Goal: Find specific page/section: Find specific page/section

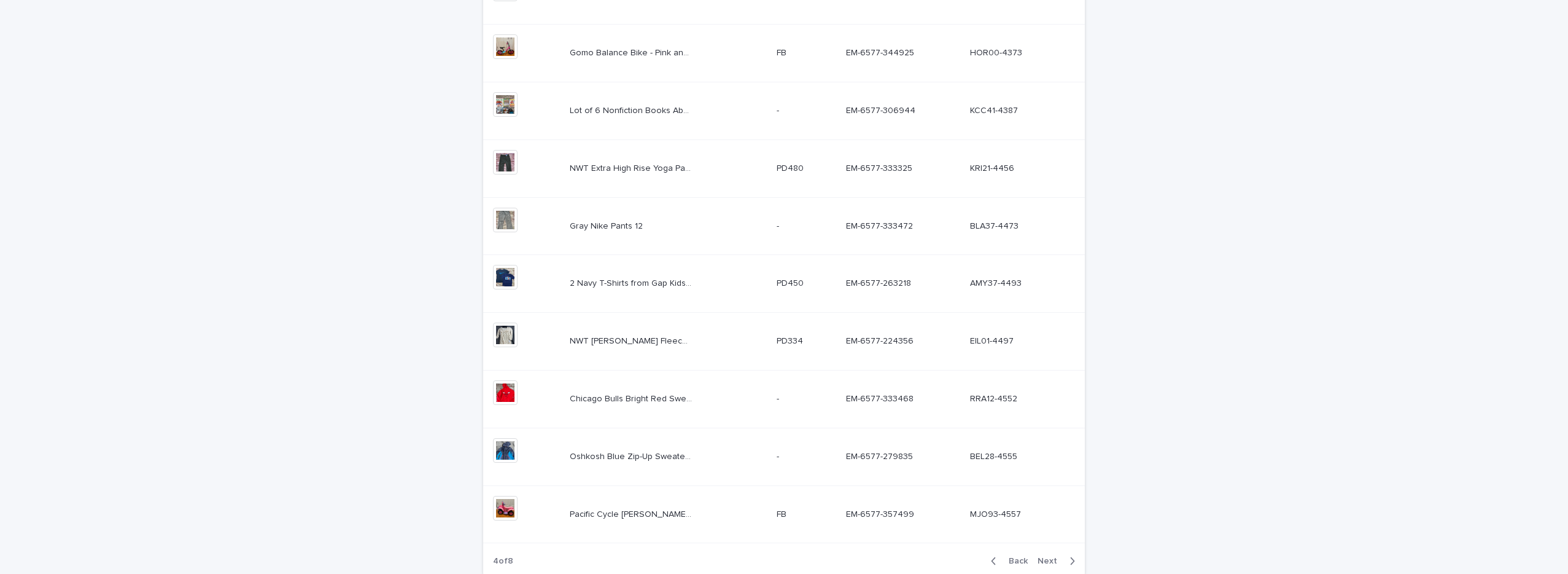
scroll to position [303, 0]
click at [699, 177] on div "NWT Extra High Rise Yoga Pants Junior Small NWT Extra High Rise Yoga Pants Juni…" at bounding box center [669, 170] width 197 height 20
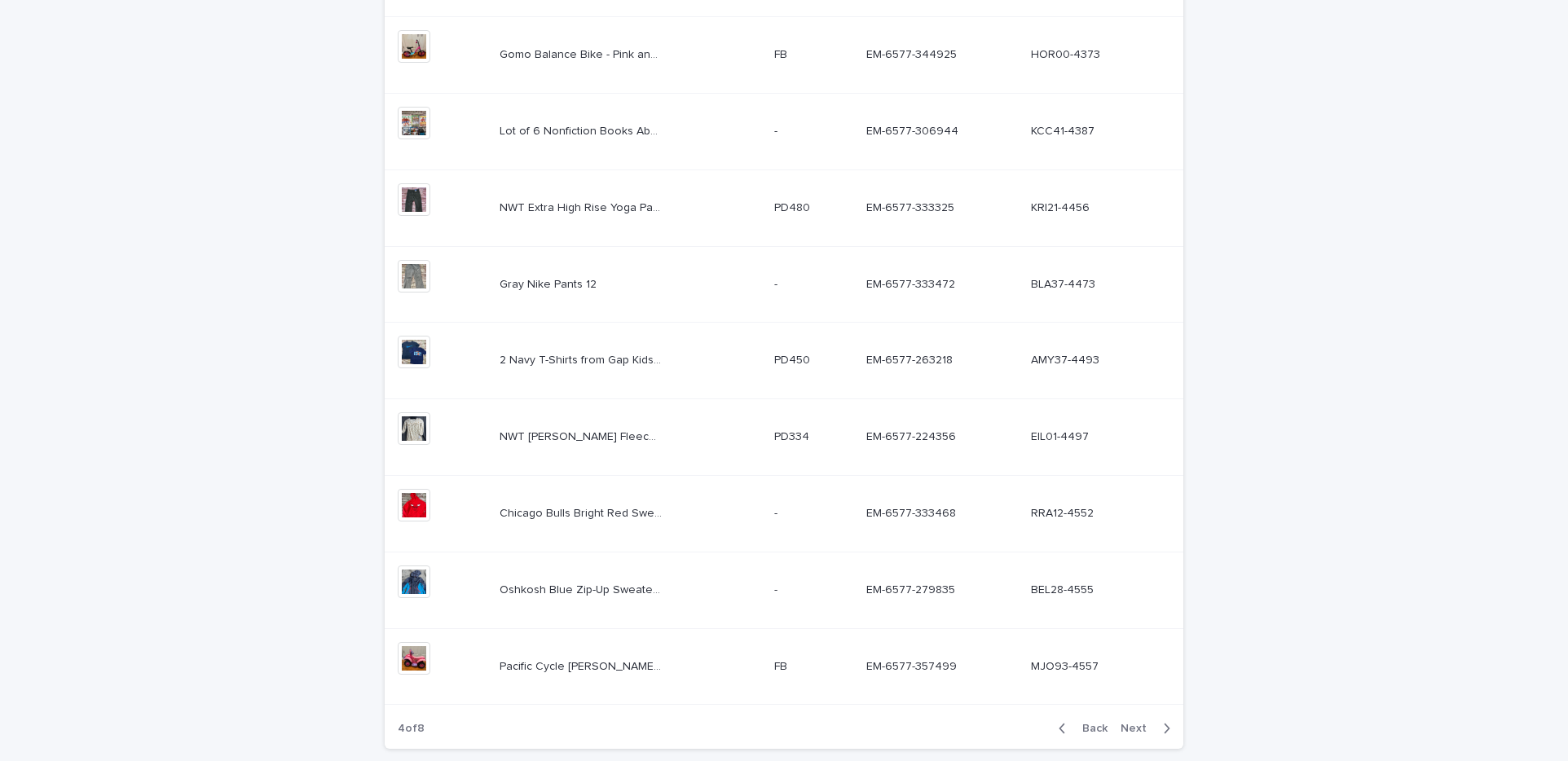
scroll to position [442, 0]
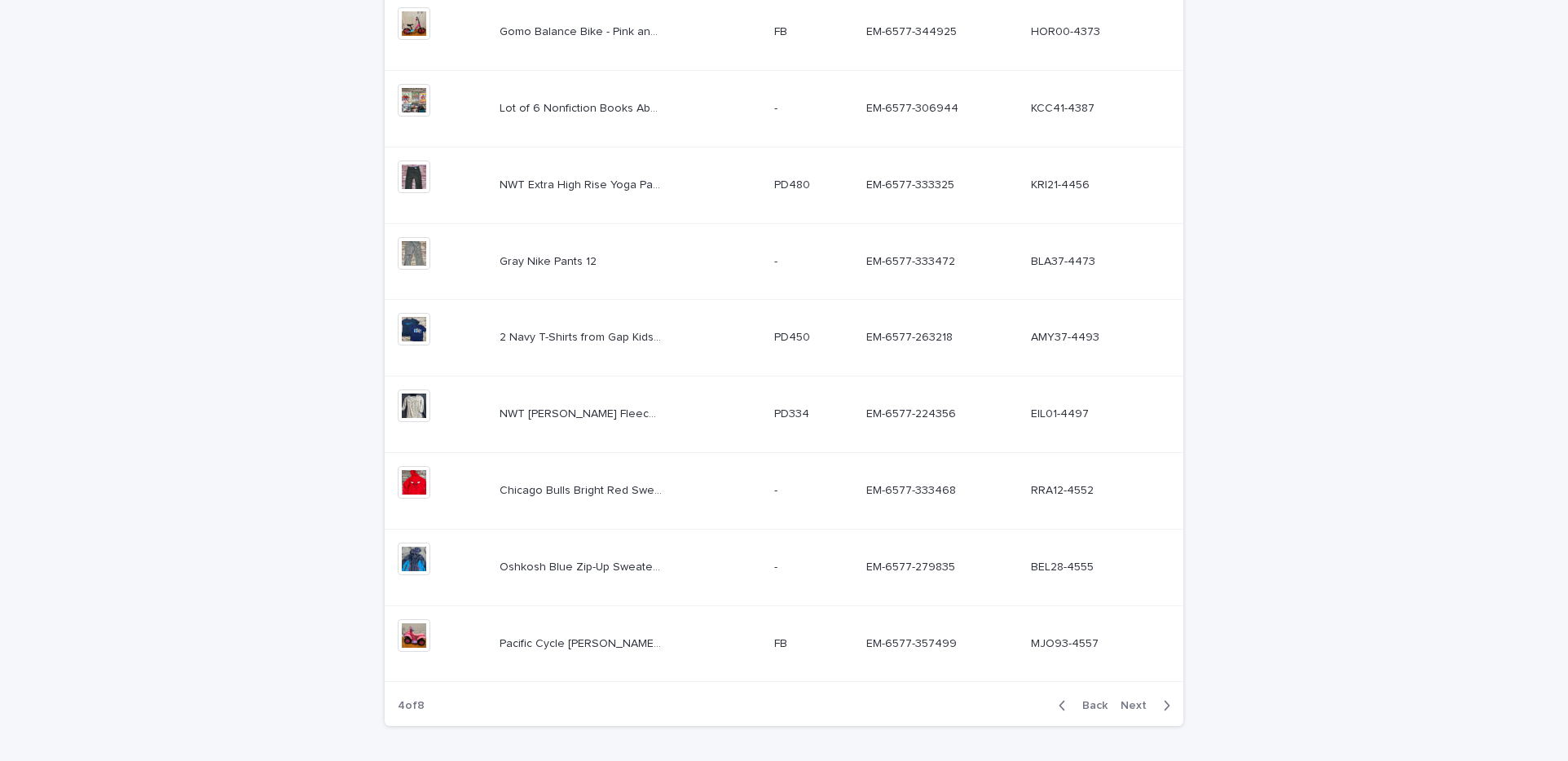
click at [548, 262] on p "Gray Nike Pants 12" at bounding box center [549, 261] width 100 height 17
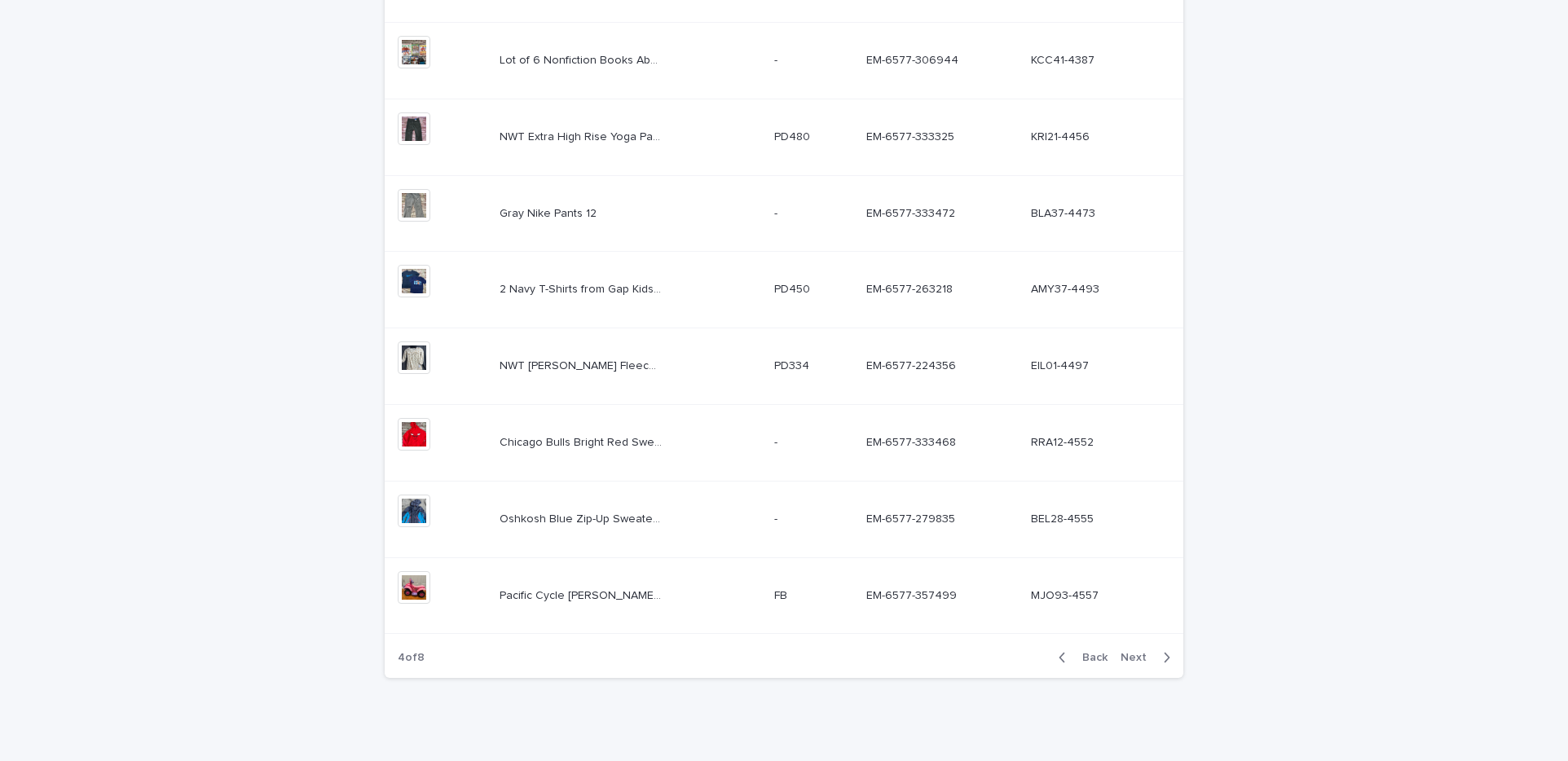
scroll to position [502, 0]
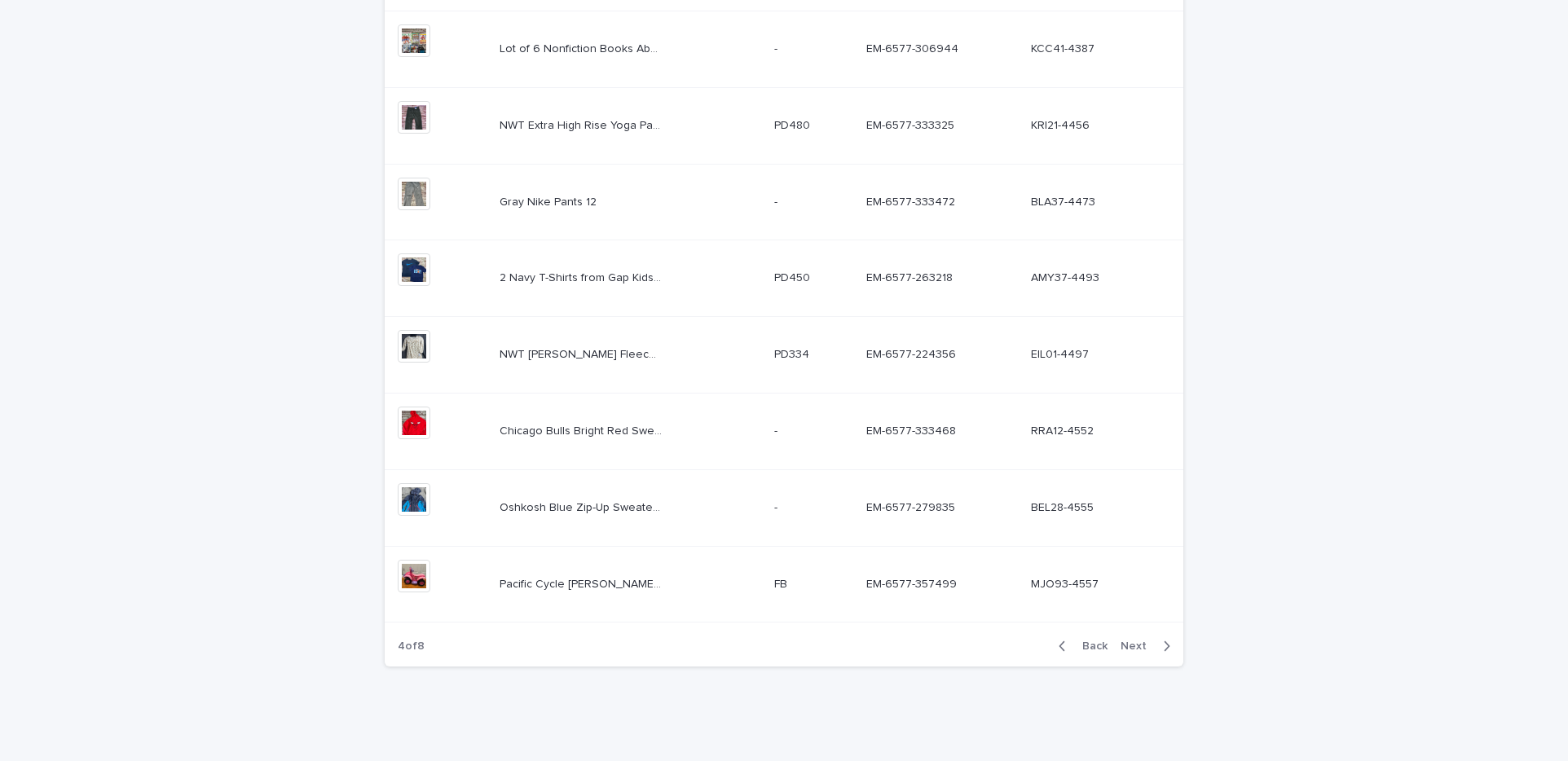
click at [494, 424] on td "Chicago Bulls Bright Red Sweatshirt EUC Junior Small Chicago Bulls Bright Red S…" at bounding box center [629, 430] width 274 height 77
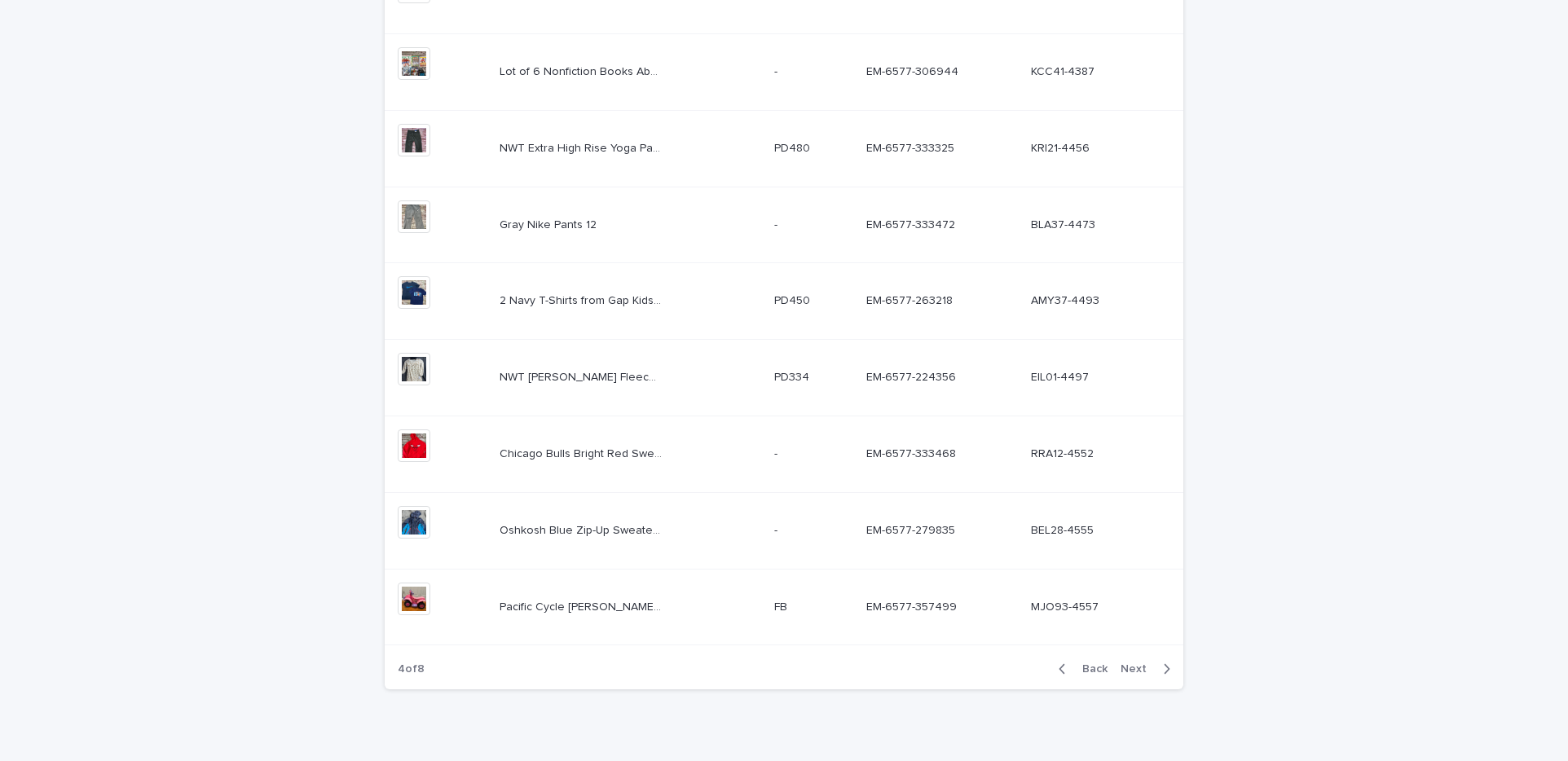
scroll to position [502, 0]
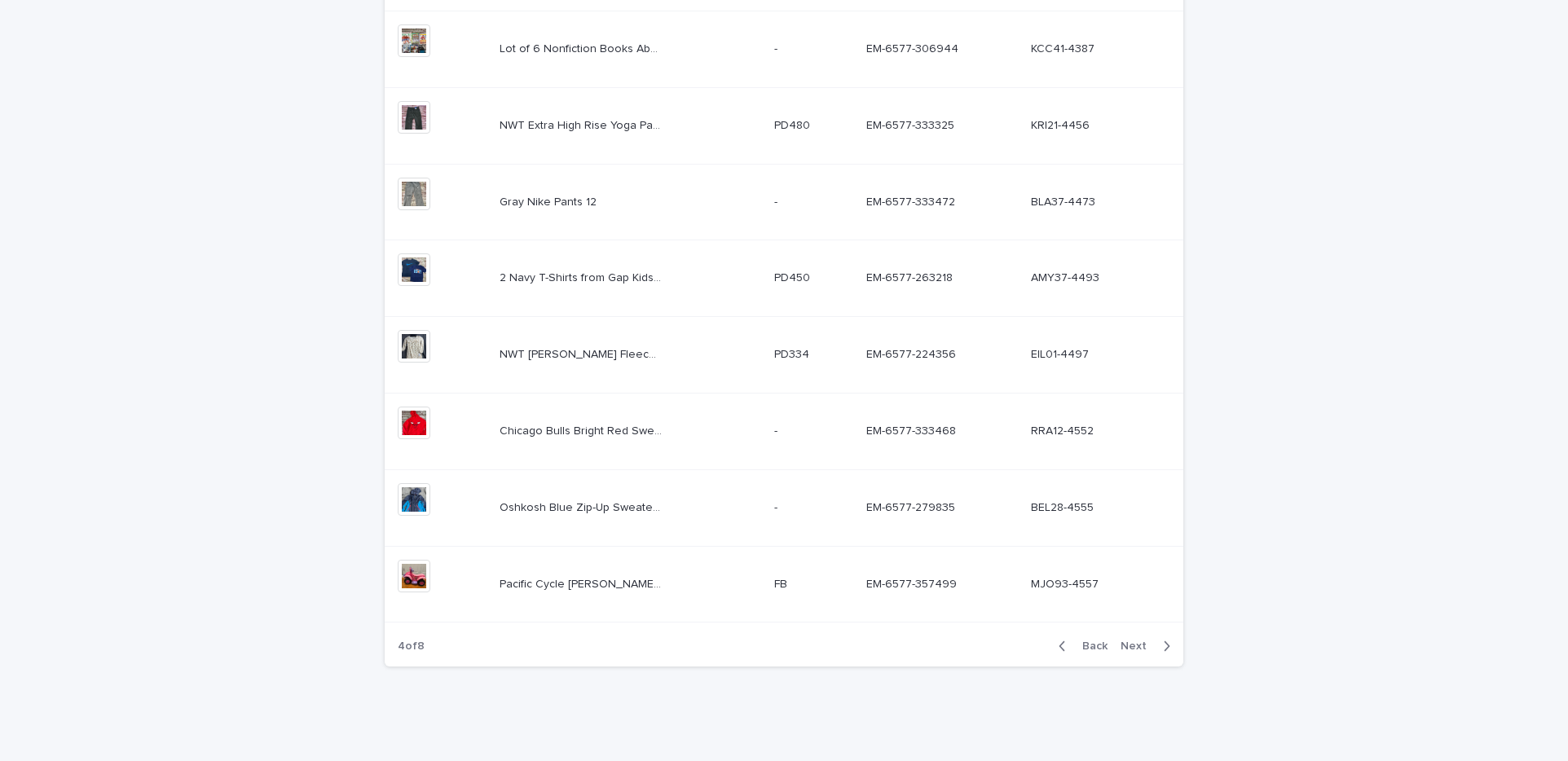
click at [812, 508] on p at bounding box center [814, 508] width 80 height 14
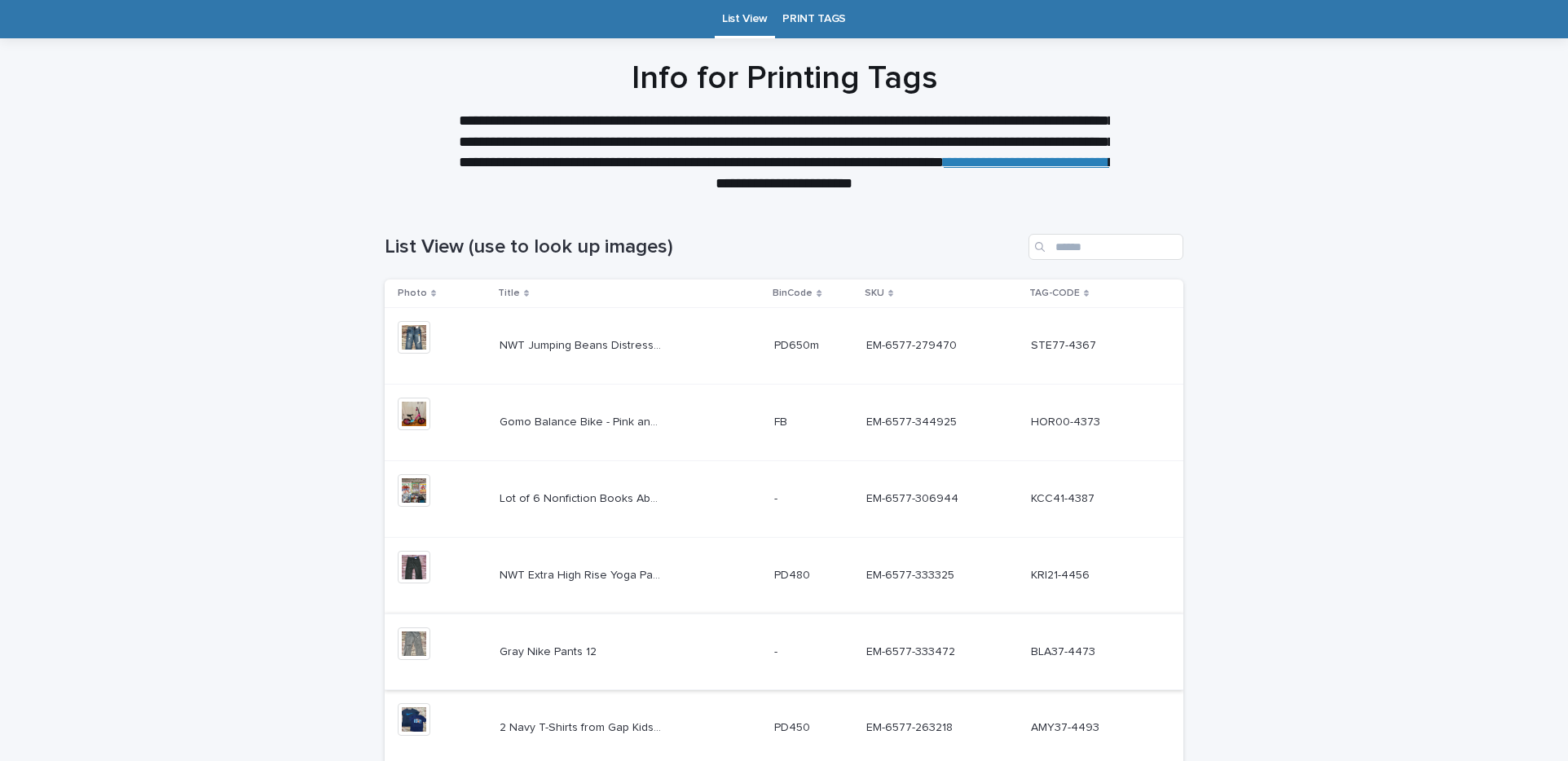
scroll to position [502, 0]
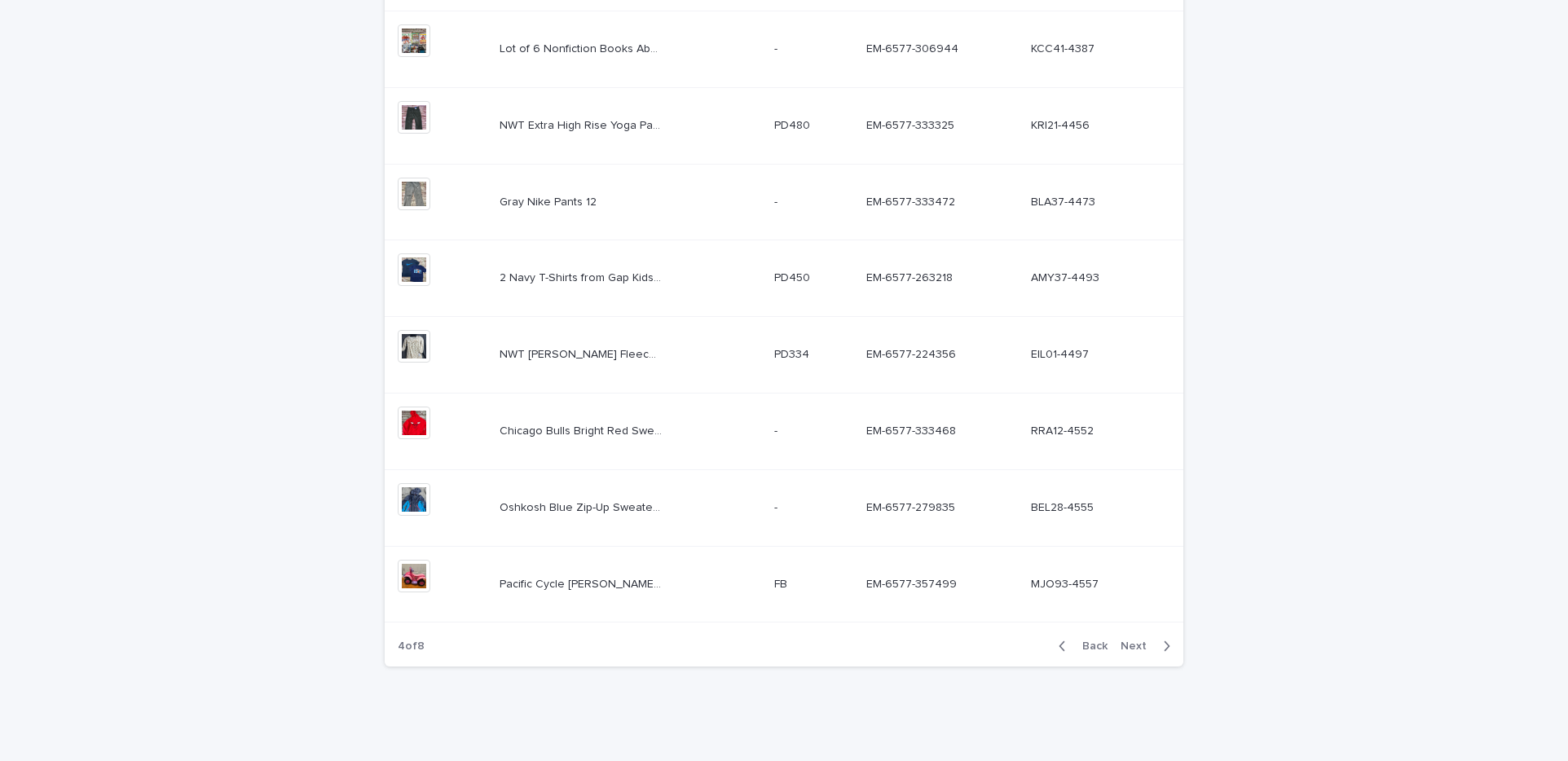
click at [455, 572] on div "+ 0" at bounding box center [442, 584] width 89 height 49
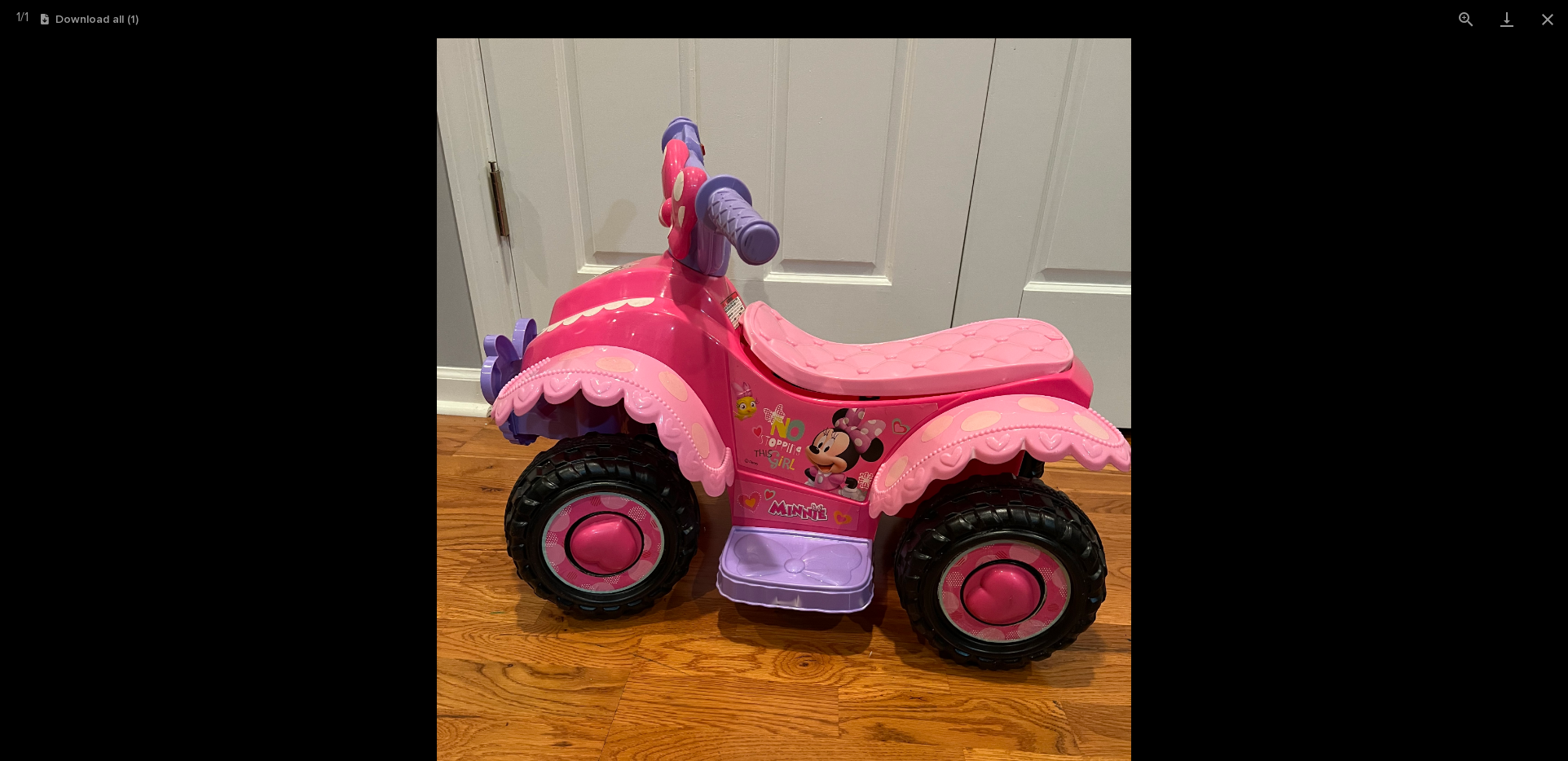
click at [164, 449] on picture at bounding box center [784, 398] width 1568 height 722
click at [1546, 16] on button "Close gallery" at bounding box center [1548, 18] width 41 height 38
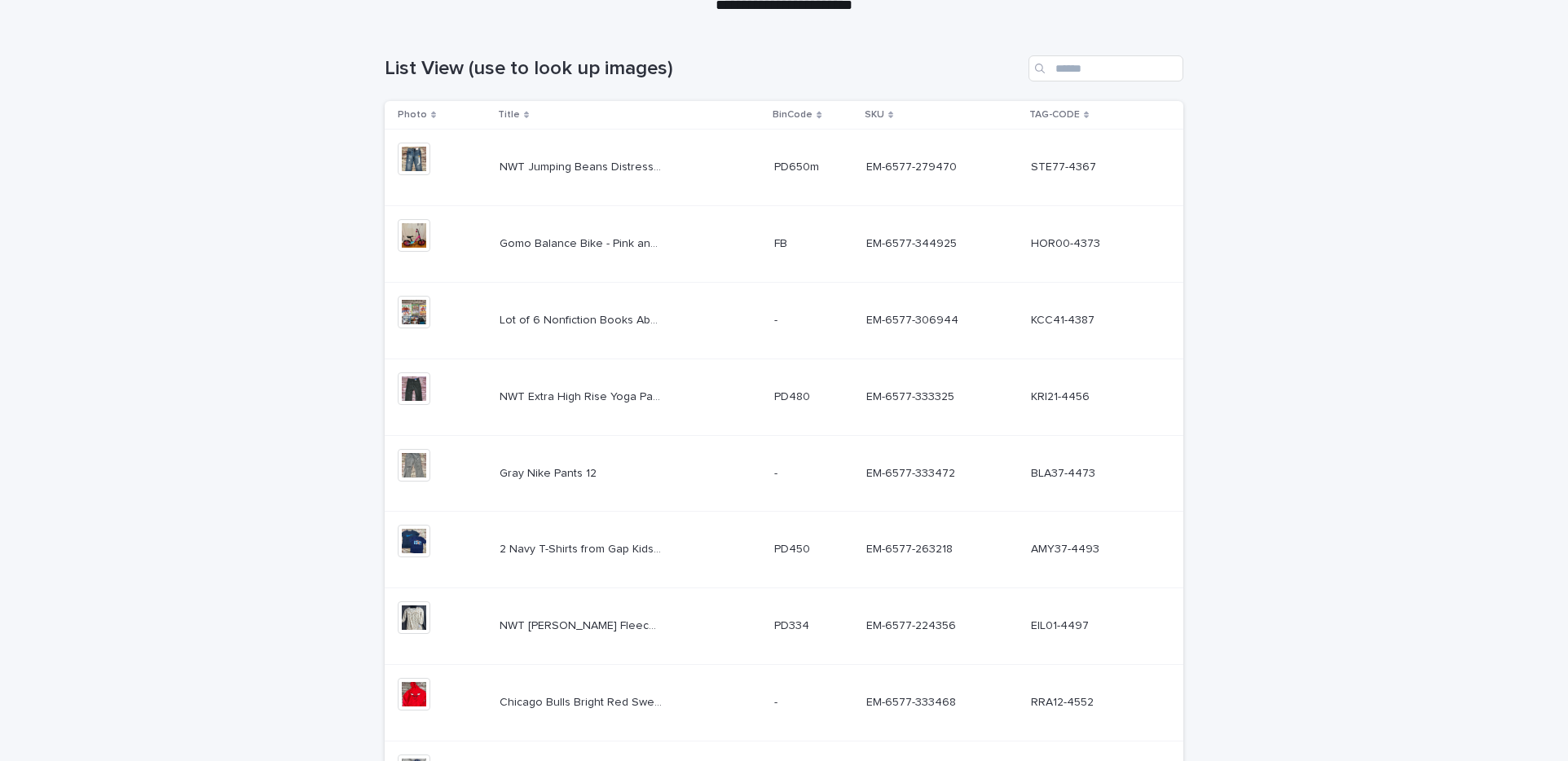
scroll to position [0, 0]
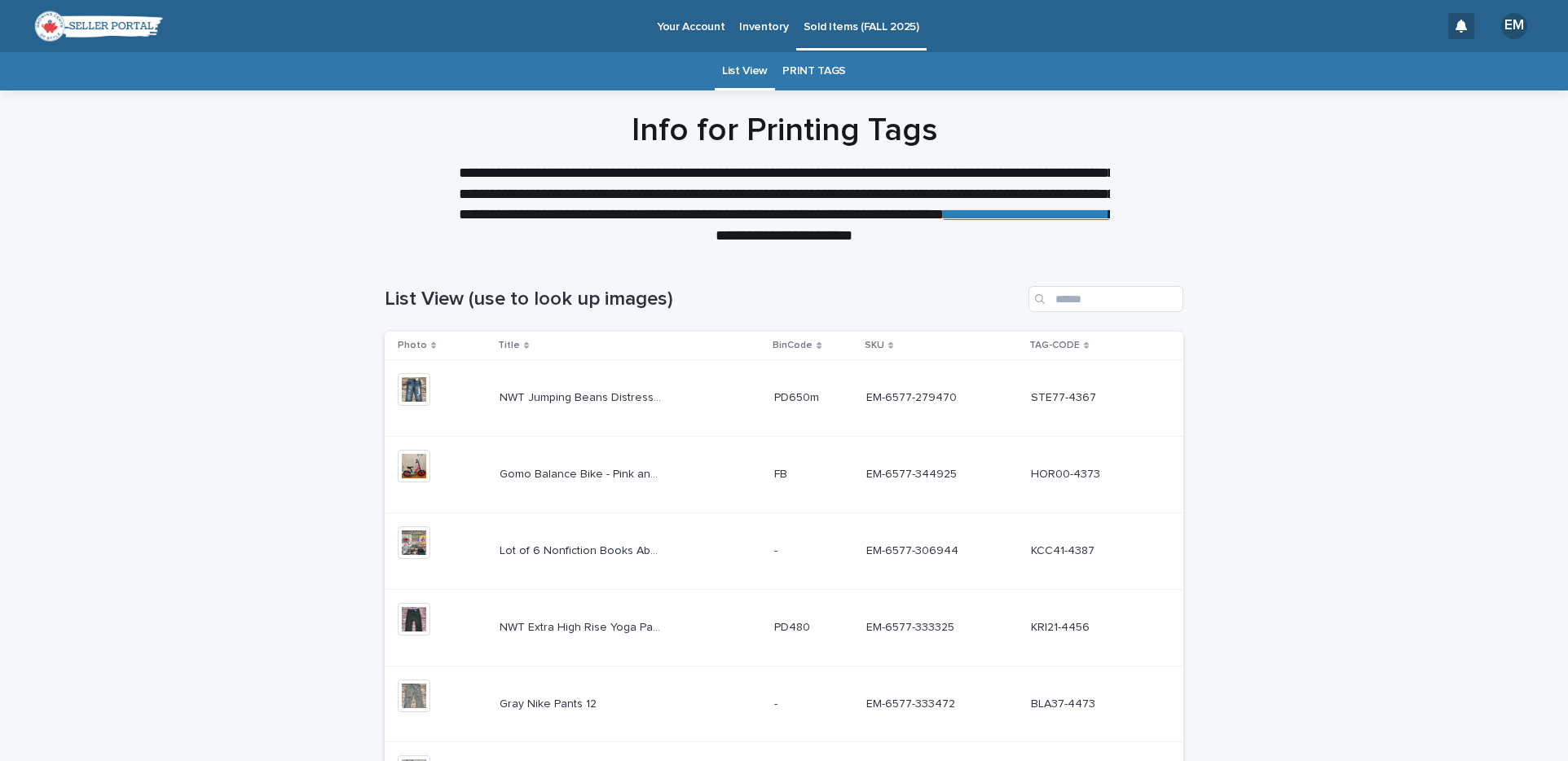
click at [752, 28] on p "Inventory" at bounding box center [763, 16] width 48 height 34
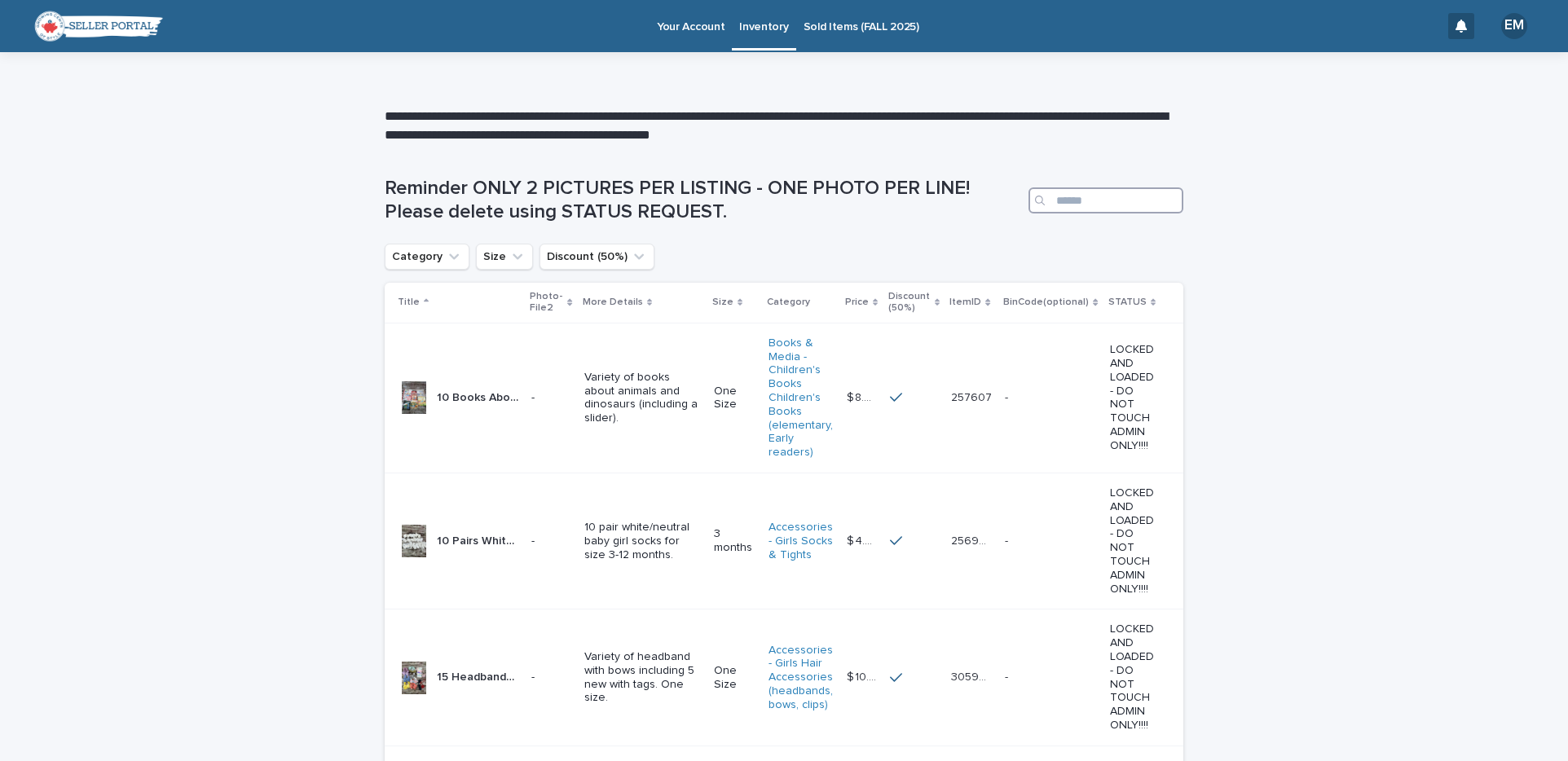
click at [1088, 201] on input "Search" at bounding box center [1106, 200] width 155 height 26
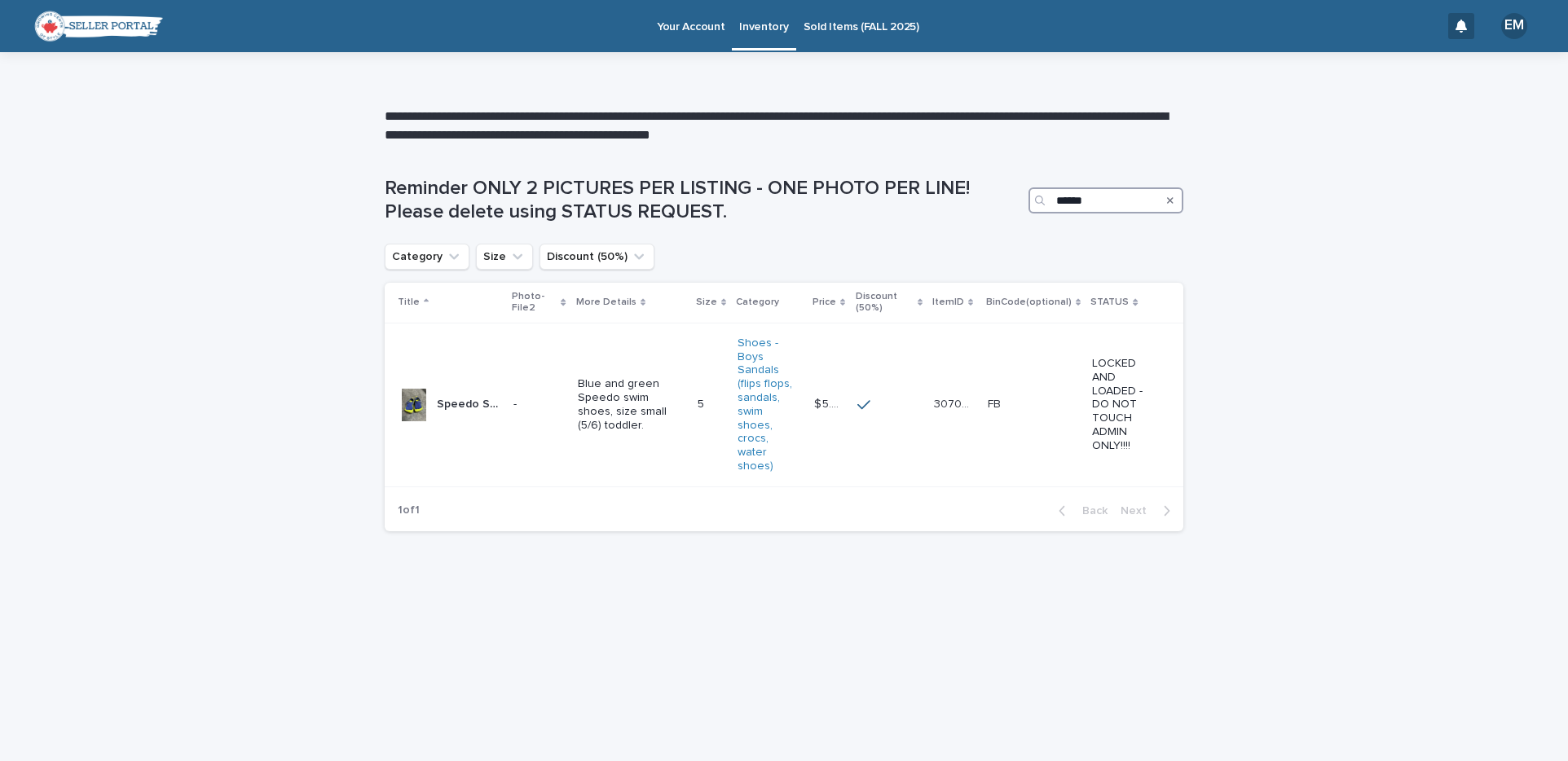
type input "******"
click at [796, 14] on div "Sold Items (FALL 2025)" at bounding box center [861, 16] width 130 height 34
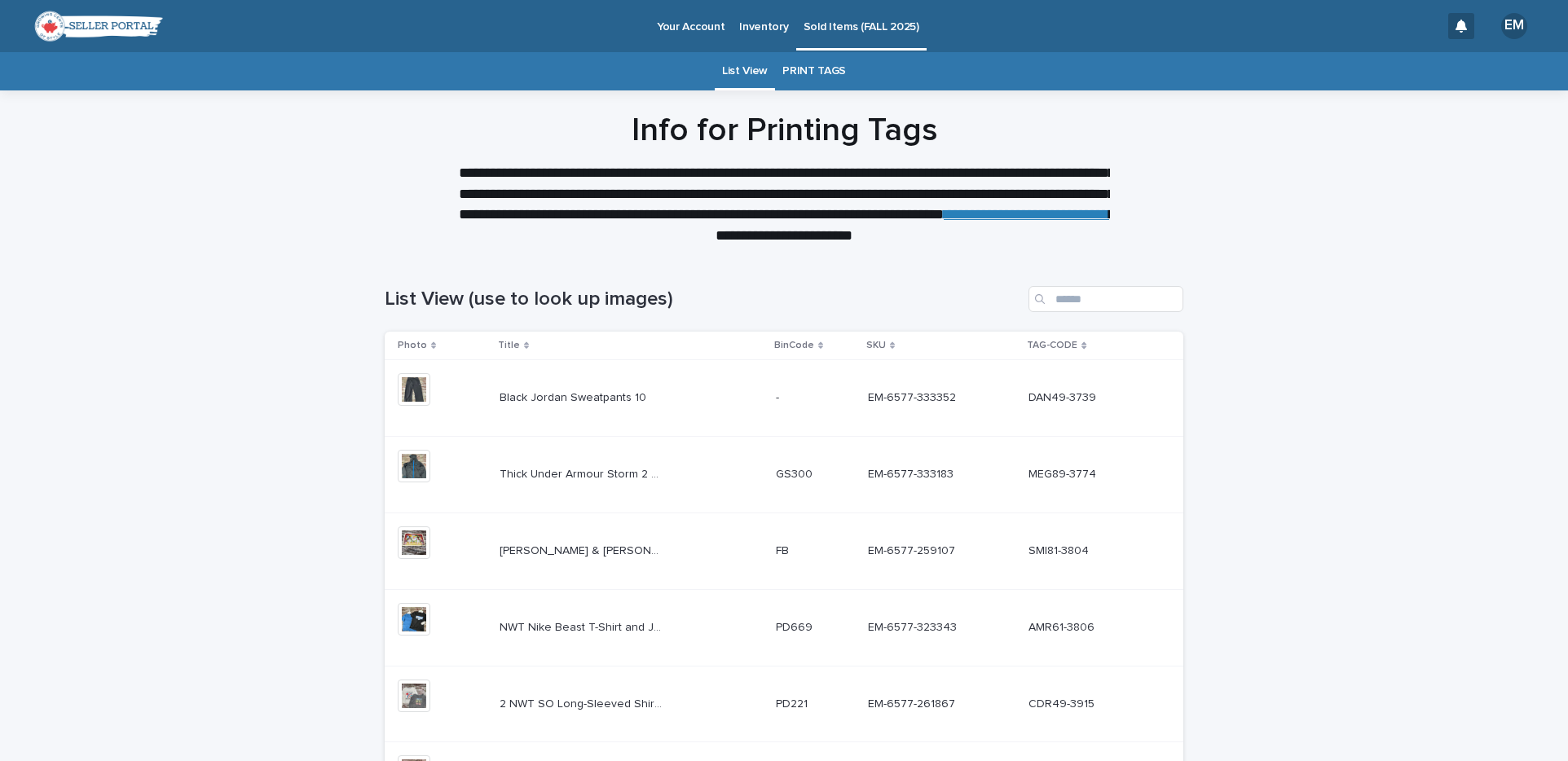
scroll to position [502, 0]
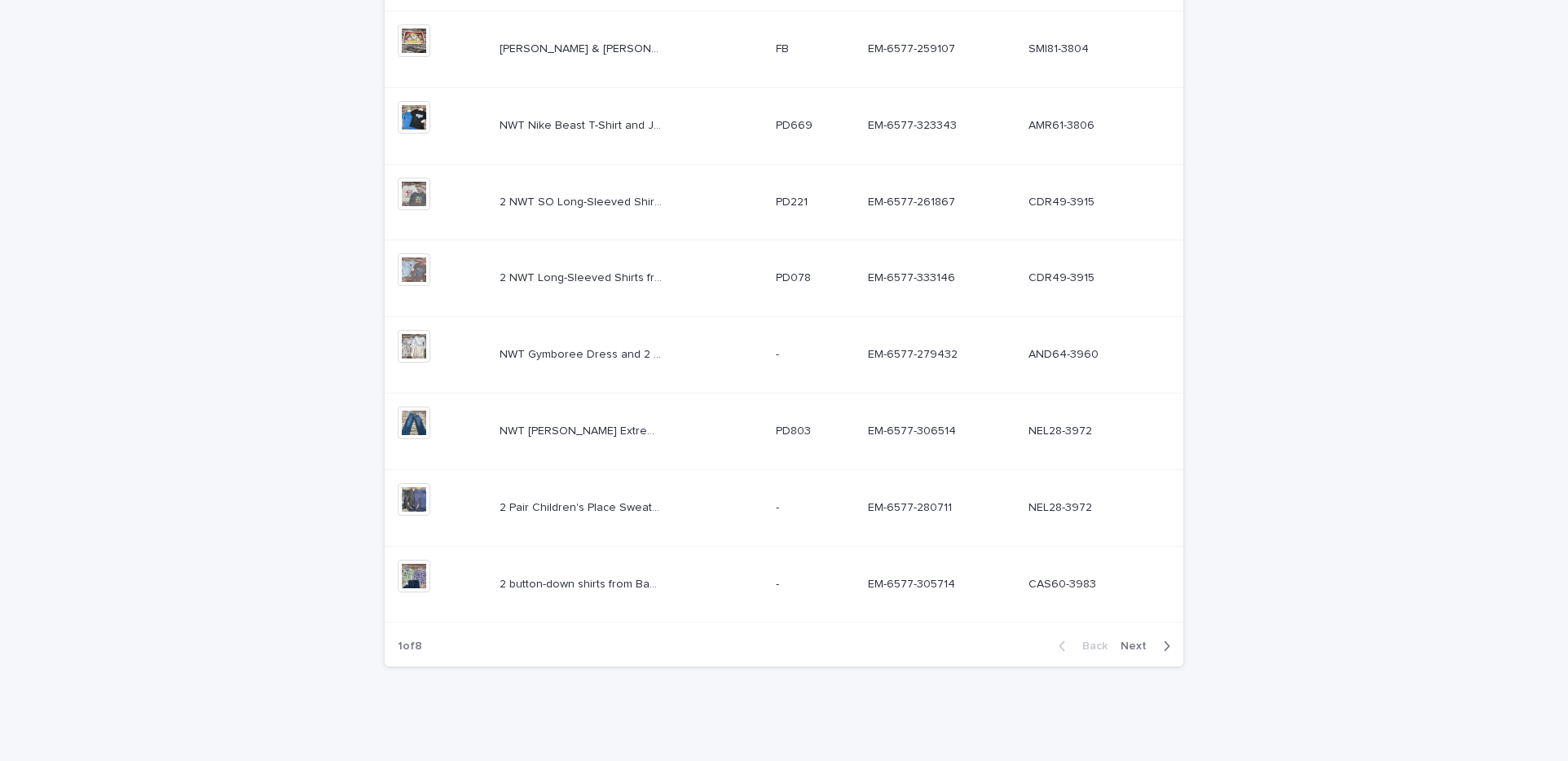
click at [1136, 642] on span "Next" at bounding box center [1138, 647] width 36 height 12
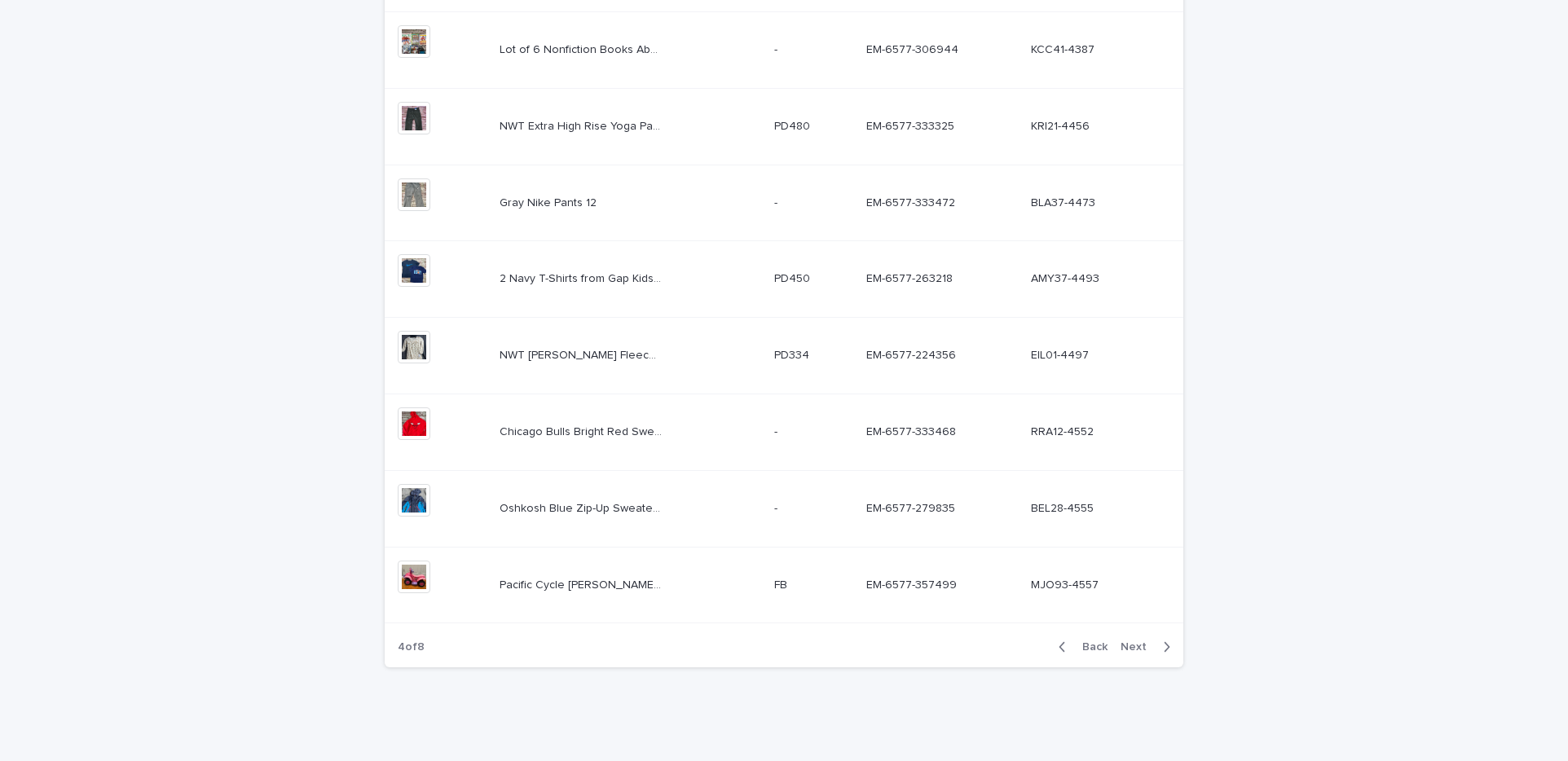
click at [1146, 649] on span "Next" at bounding box center [1138, 647] width 36 height 12
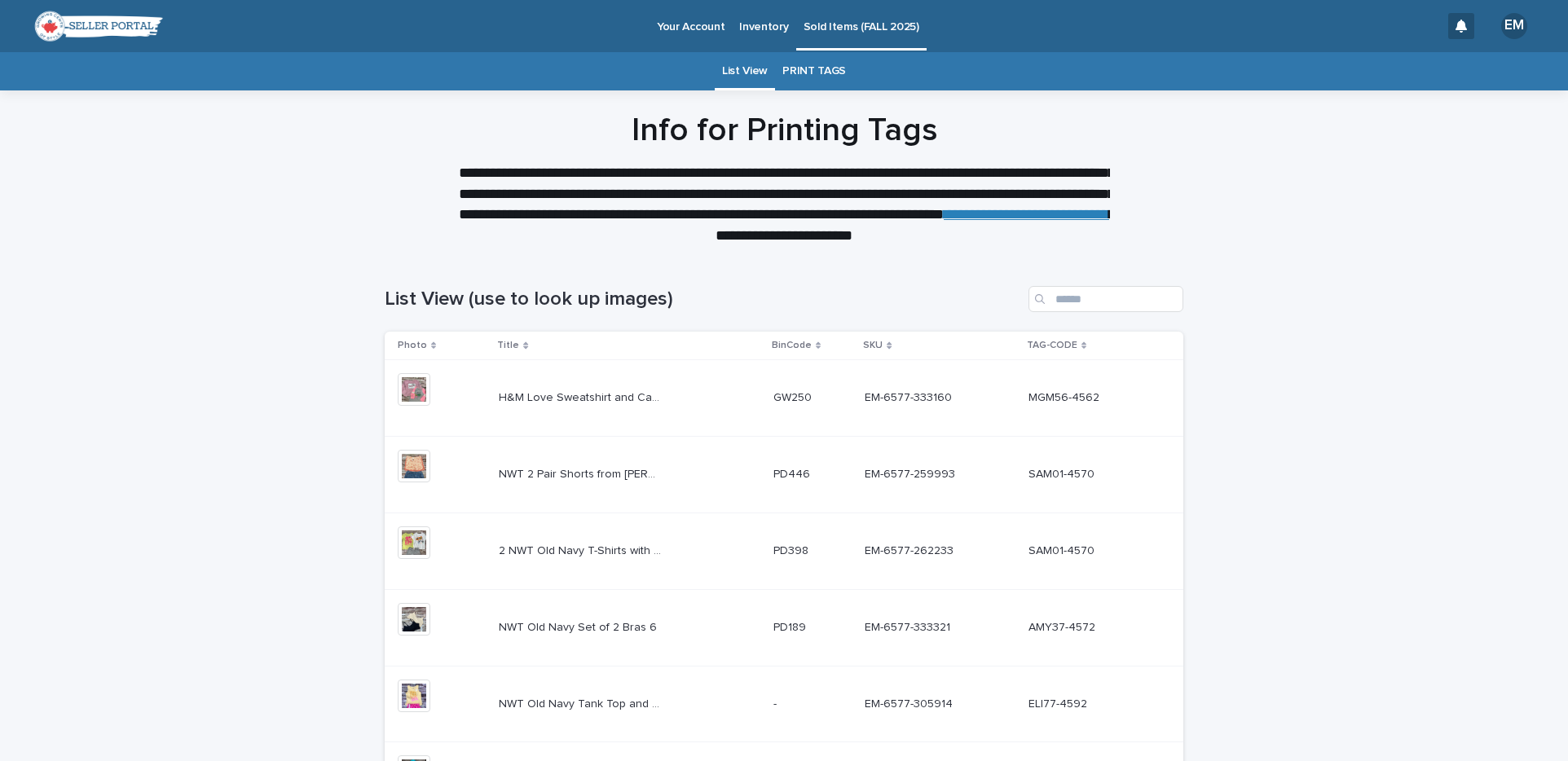
click at [702, 402] on div "H&M Love Sweatshirt and Cat & [PERSON_NAME] [PERSON_NAME] Shirt 6X H&M Love Swe…" at bounding box center [628, 398] width 261 height 27
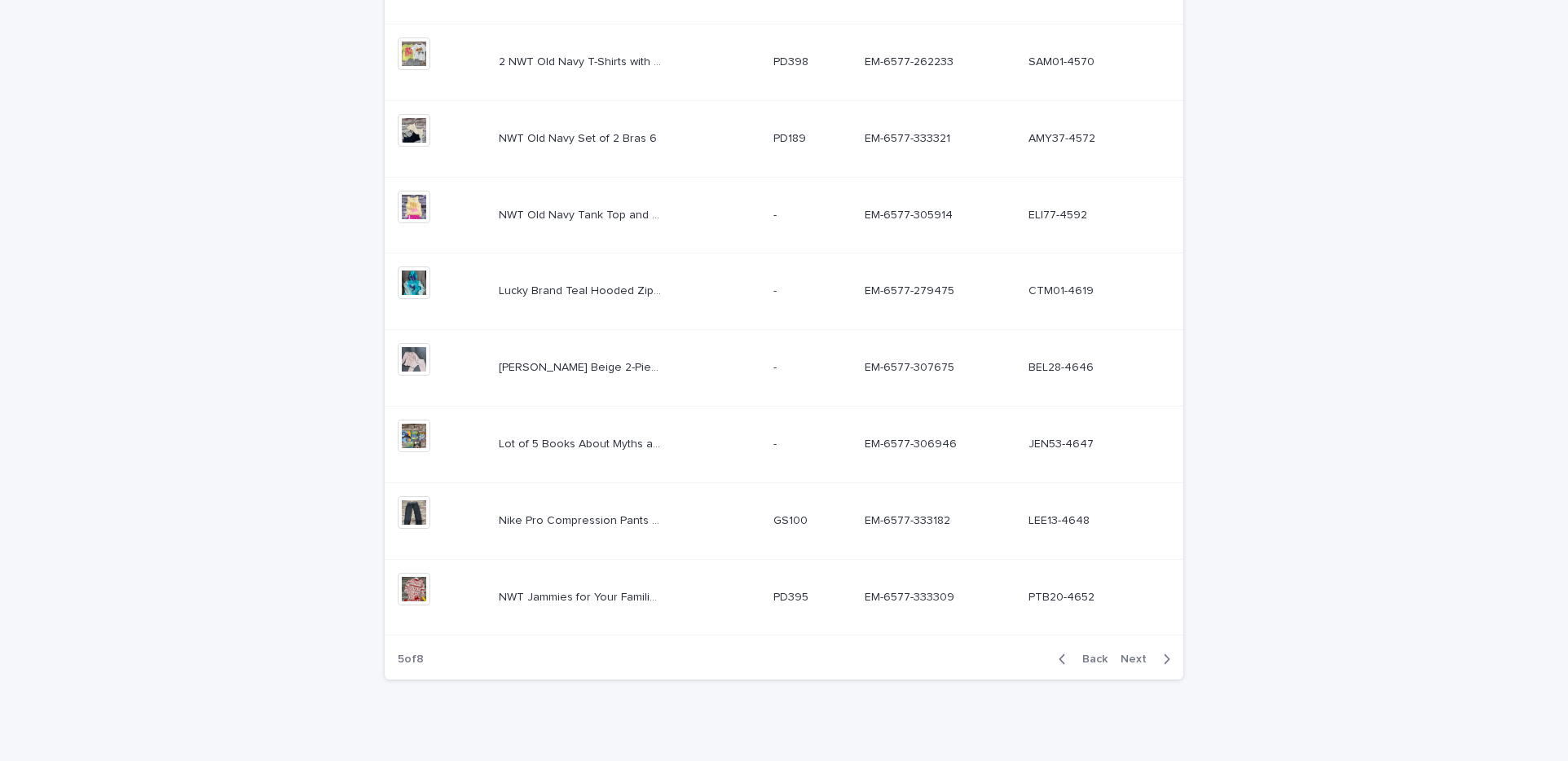
scroll to position [502, 0]
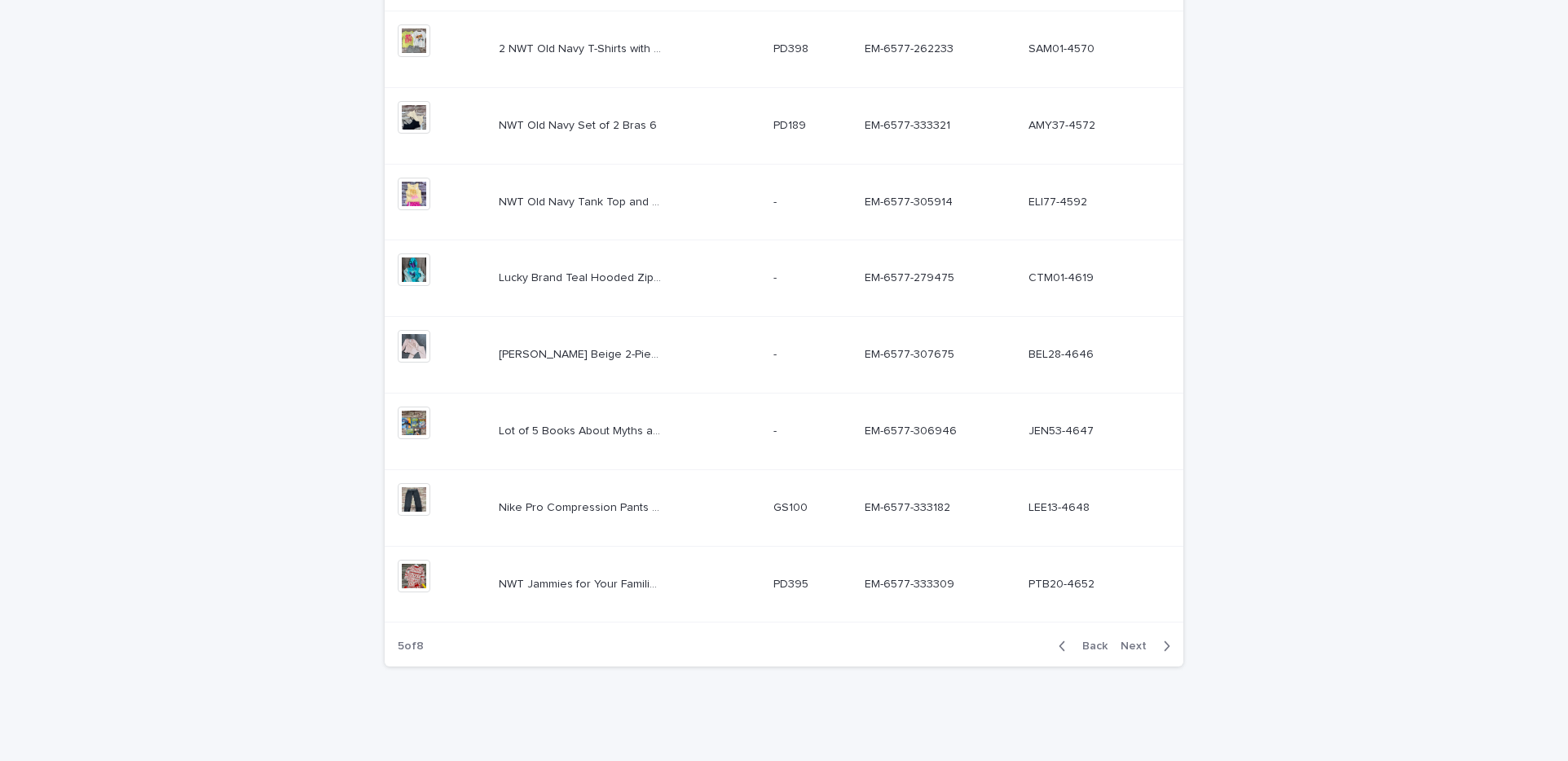
click at [596, 130] on p "NWT Old Navy Set of 2 Bras 6" at bounding box center [579, 124] width 161 height 17
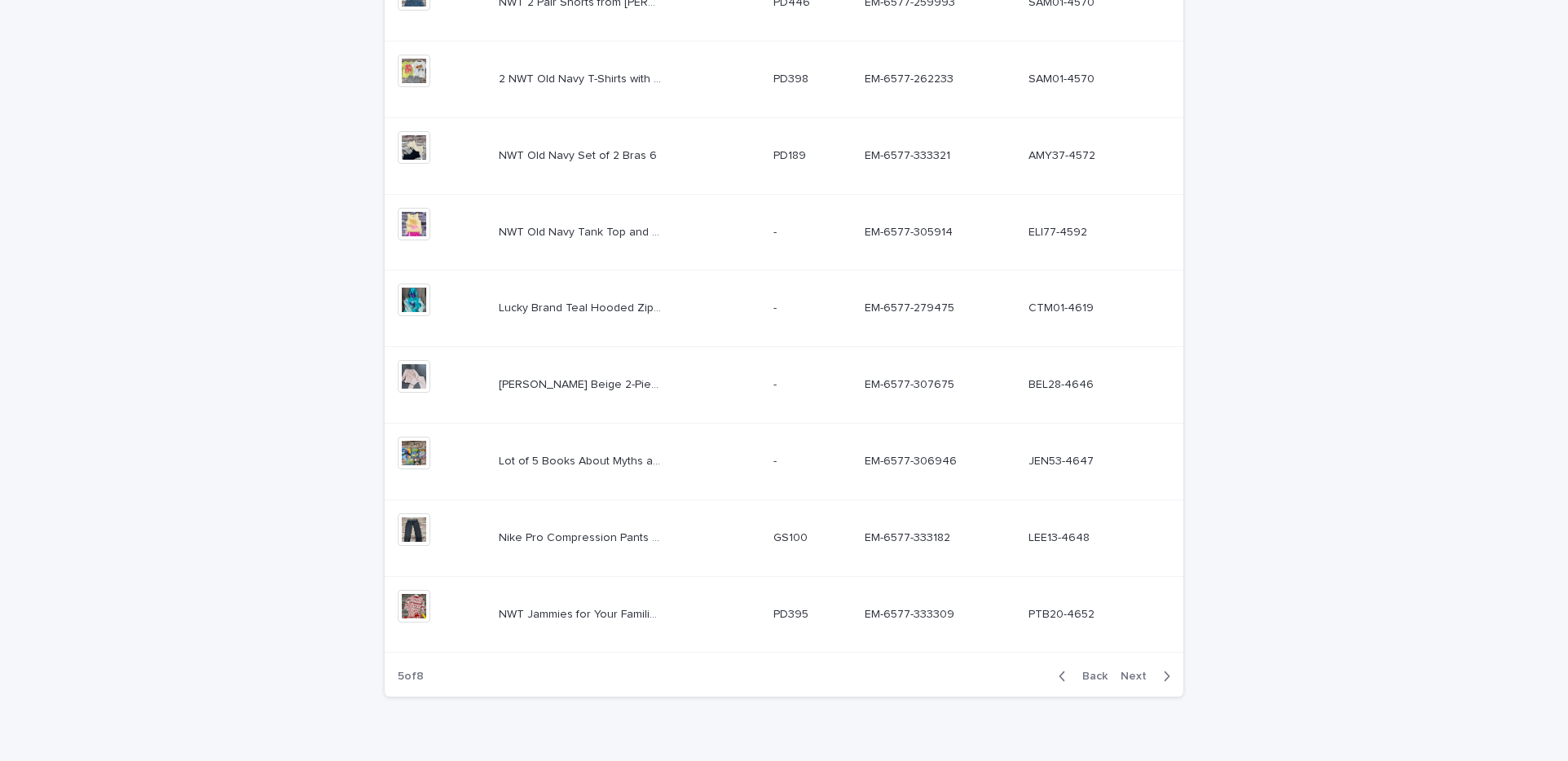
scroll to position [480, 0]
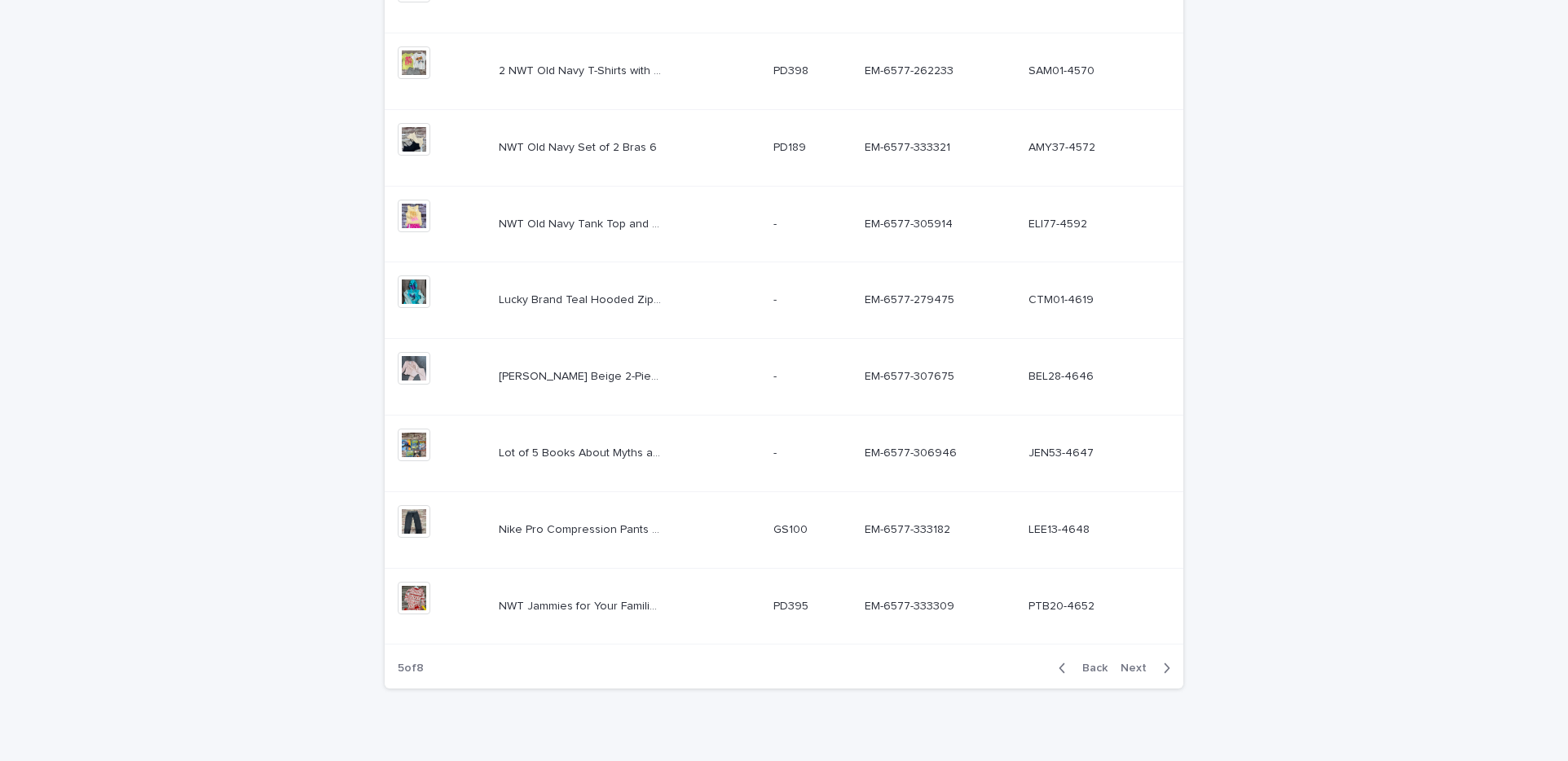
click at [662, 286] on td "Lucky Brand Teal Hooded Zip-Up Sweatshirt 14 Lucky Brand Teal Hooded Zip-Up Swe…" at bounding box center [629, 301] width 273 height 77
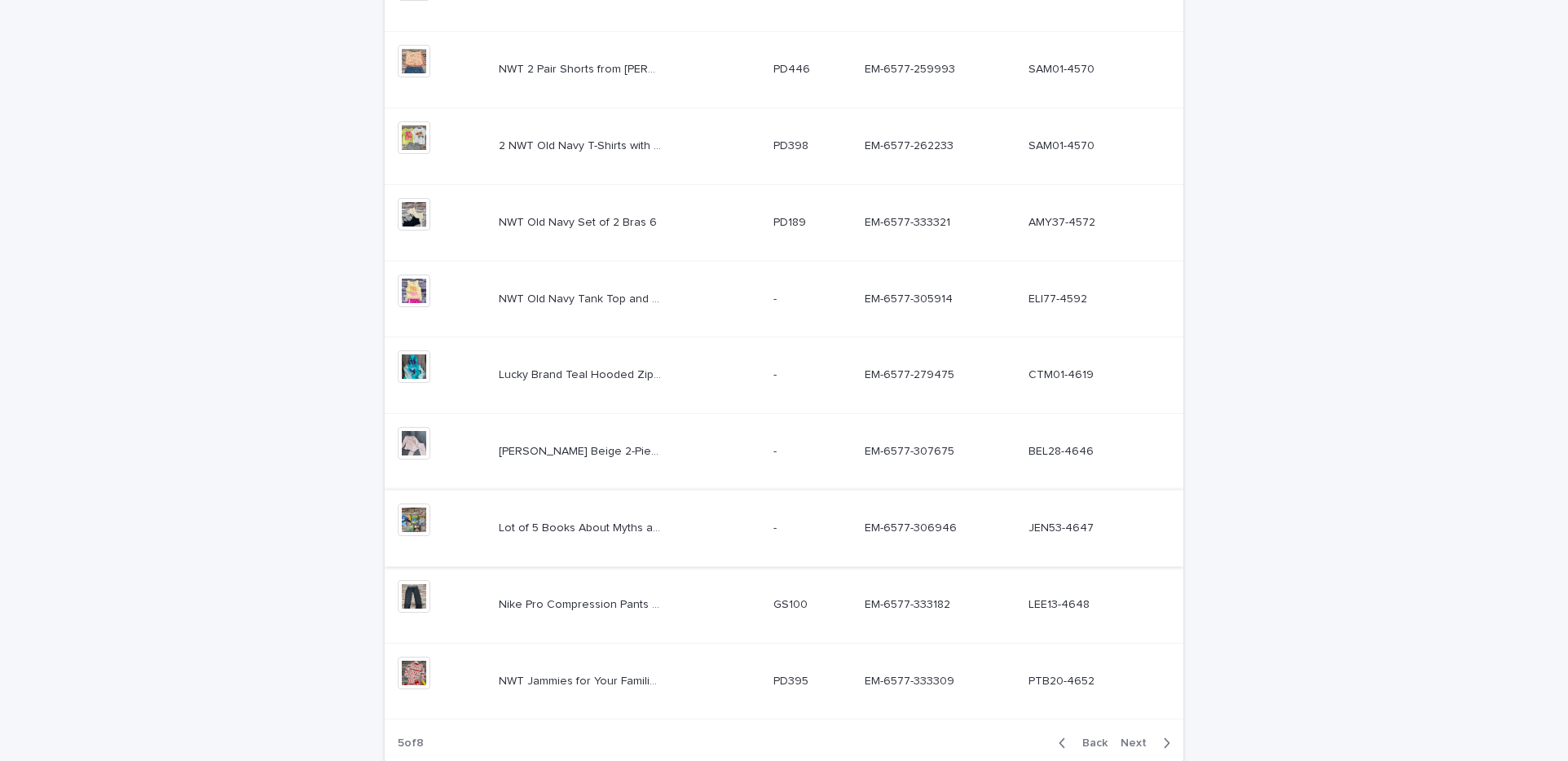
scroll to position [502, 0]
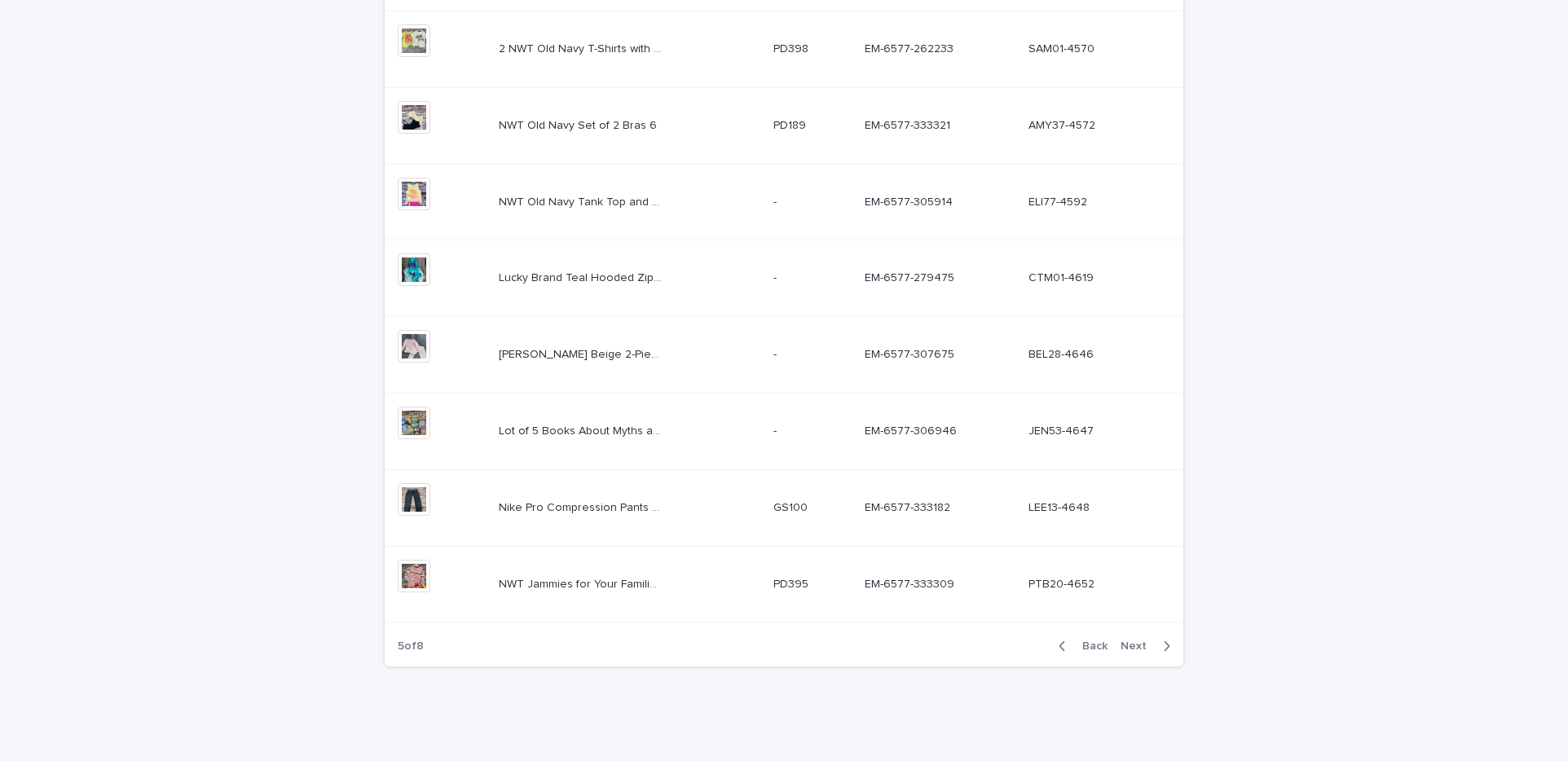
click at [687, 355] on div "[PERSON_NAME] Beige 2-Piece Pajama Set 12 months [PERSON_NAME] Beige 2-Piece Pa…" at bounding box center [628, 355] width 261 height 27
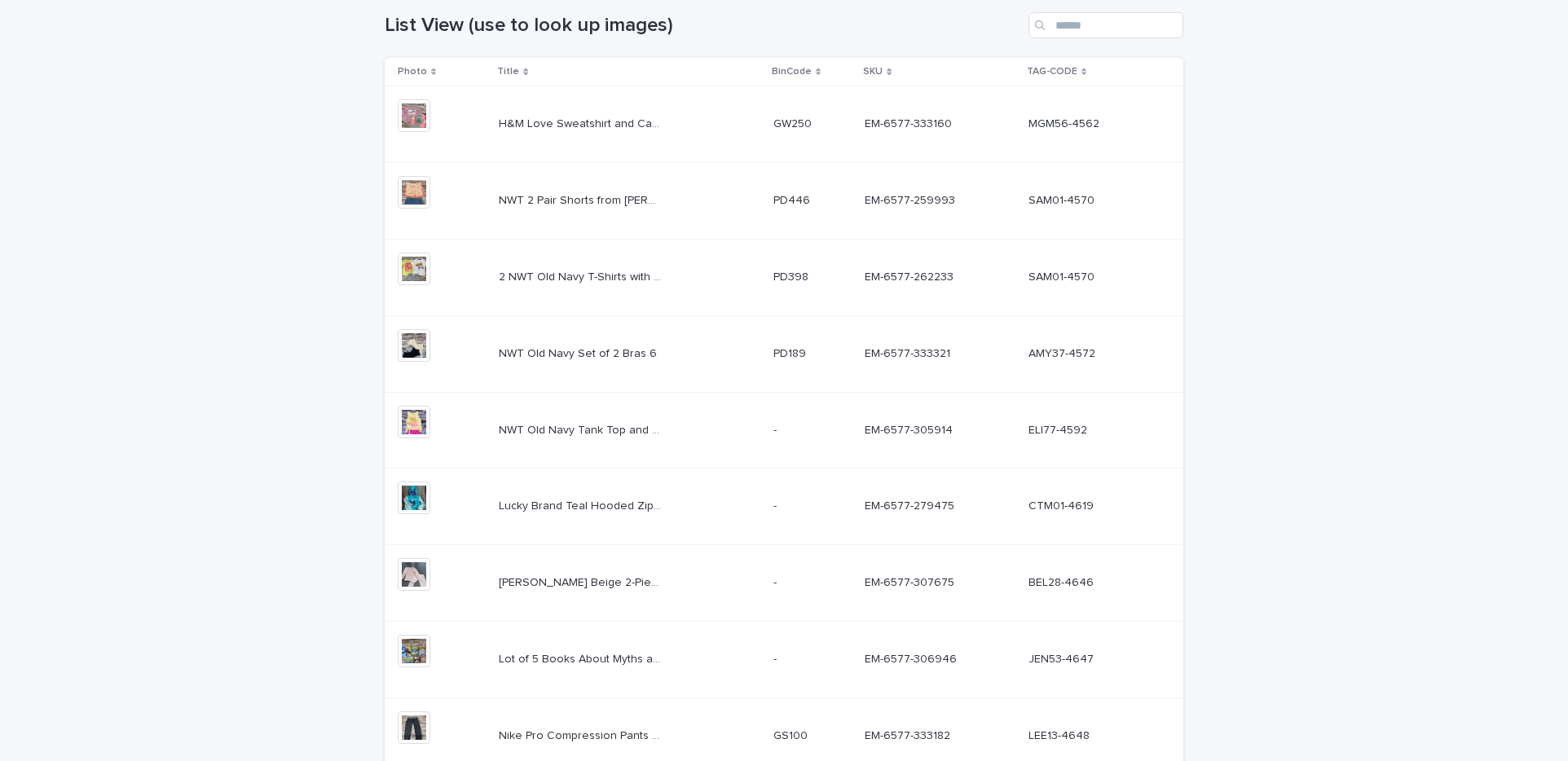
scroll to position [502, 0]
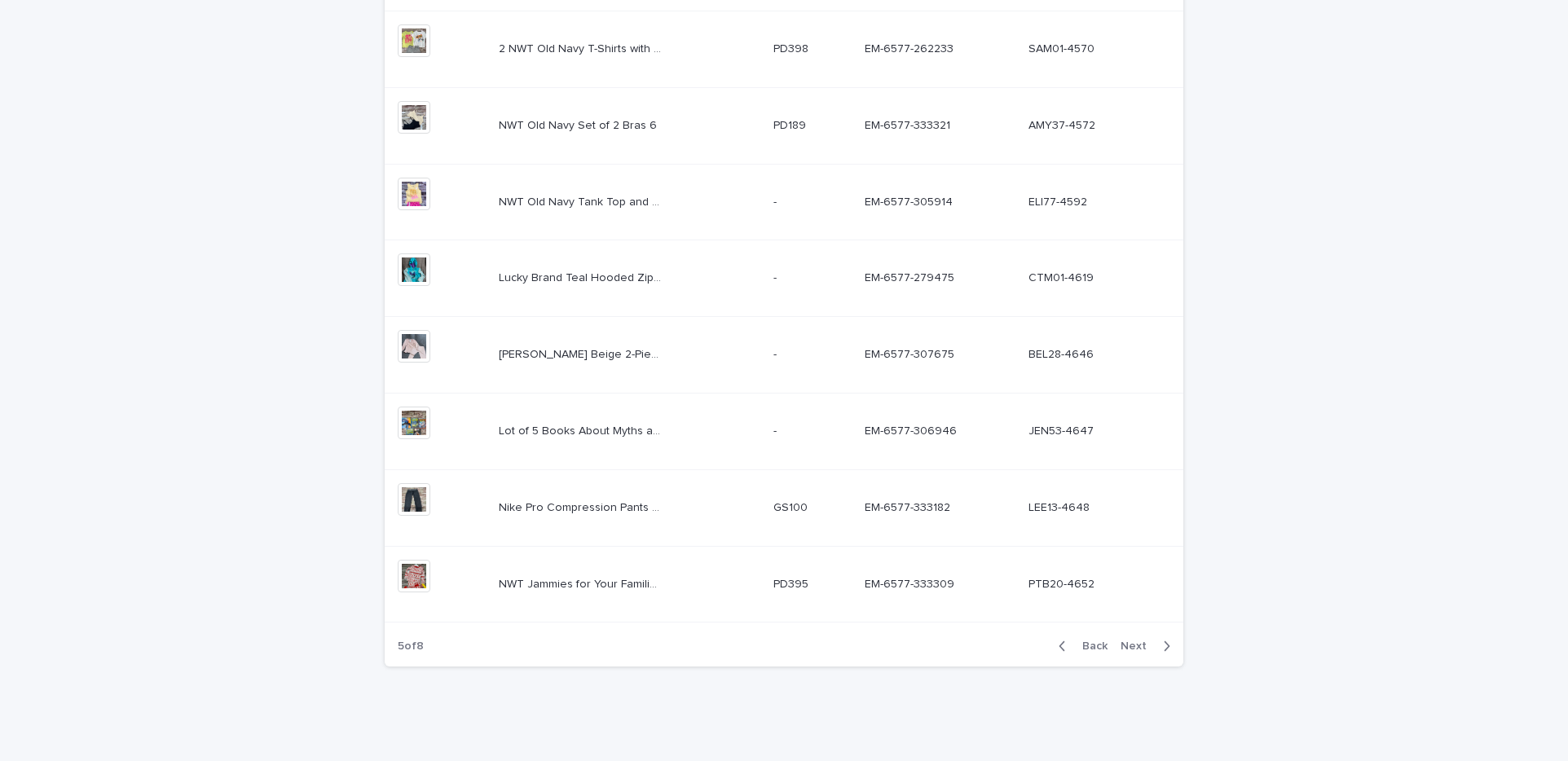
click at [642, 428] on p "Lot of 5 Books About Myths and Legends plus Star Wars" at bounding box center [581, 429] width 166 height 17
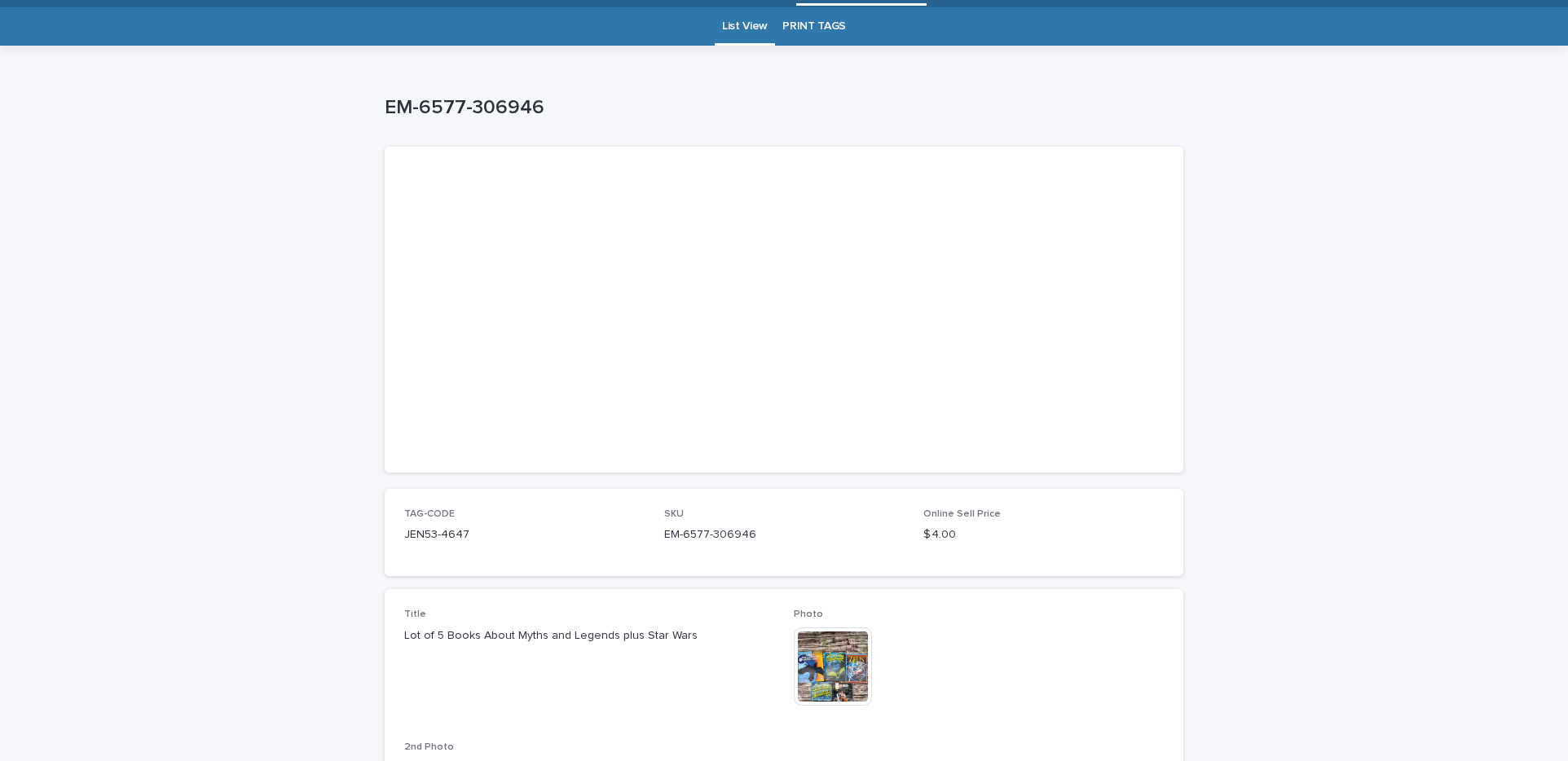
scroll to position [48, 0]
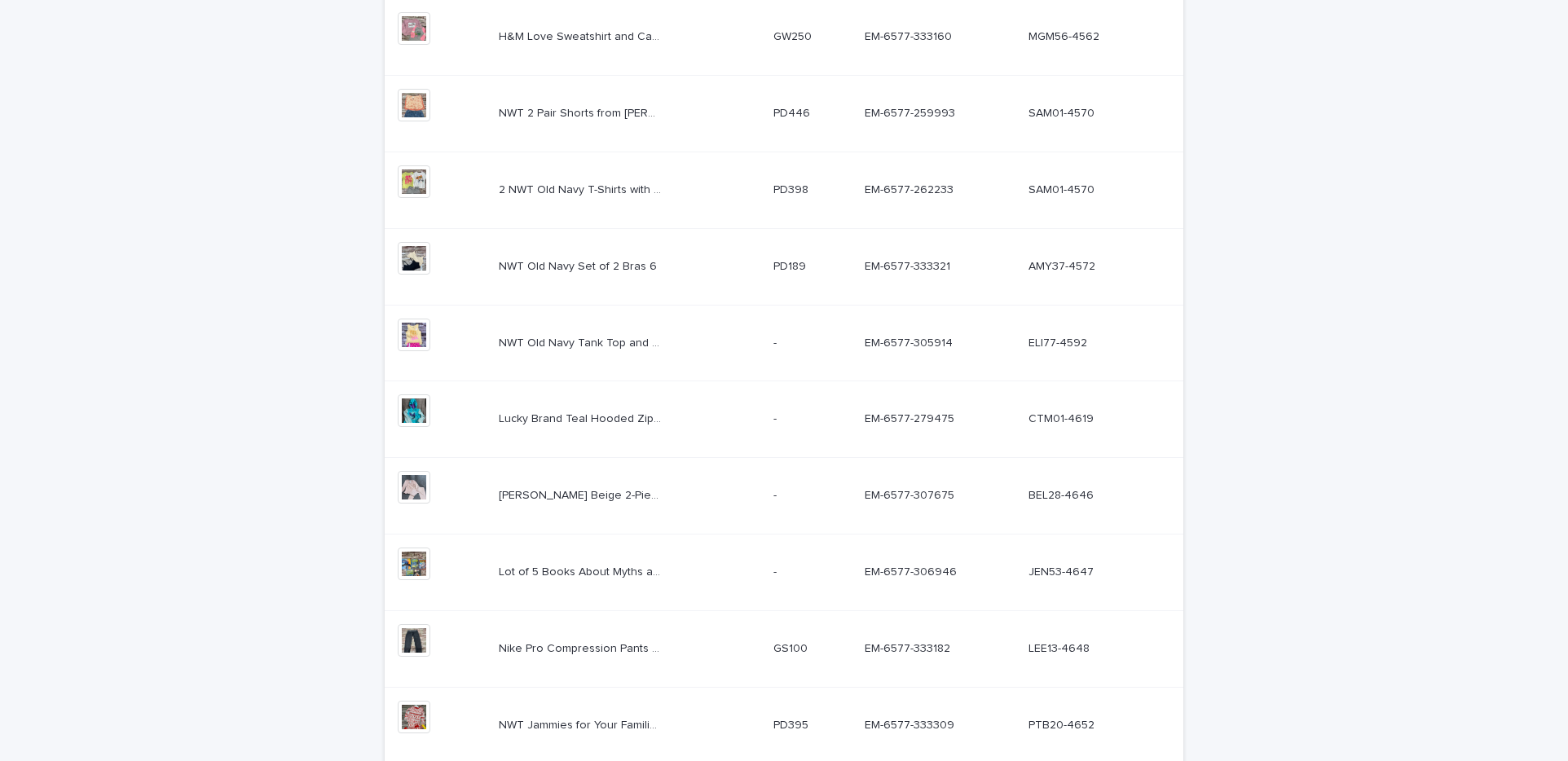
scroll to position [502, 0]
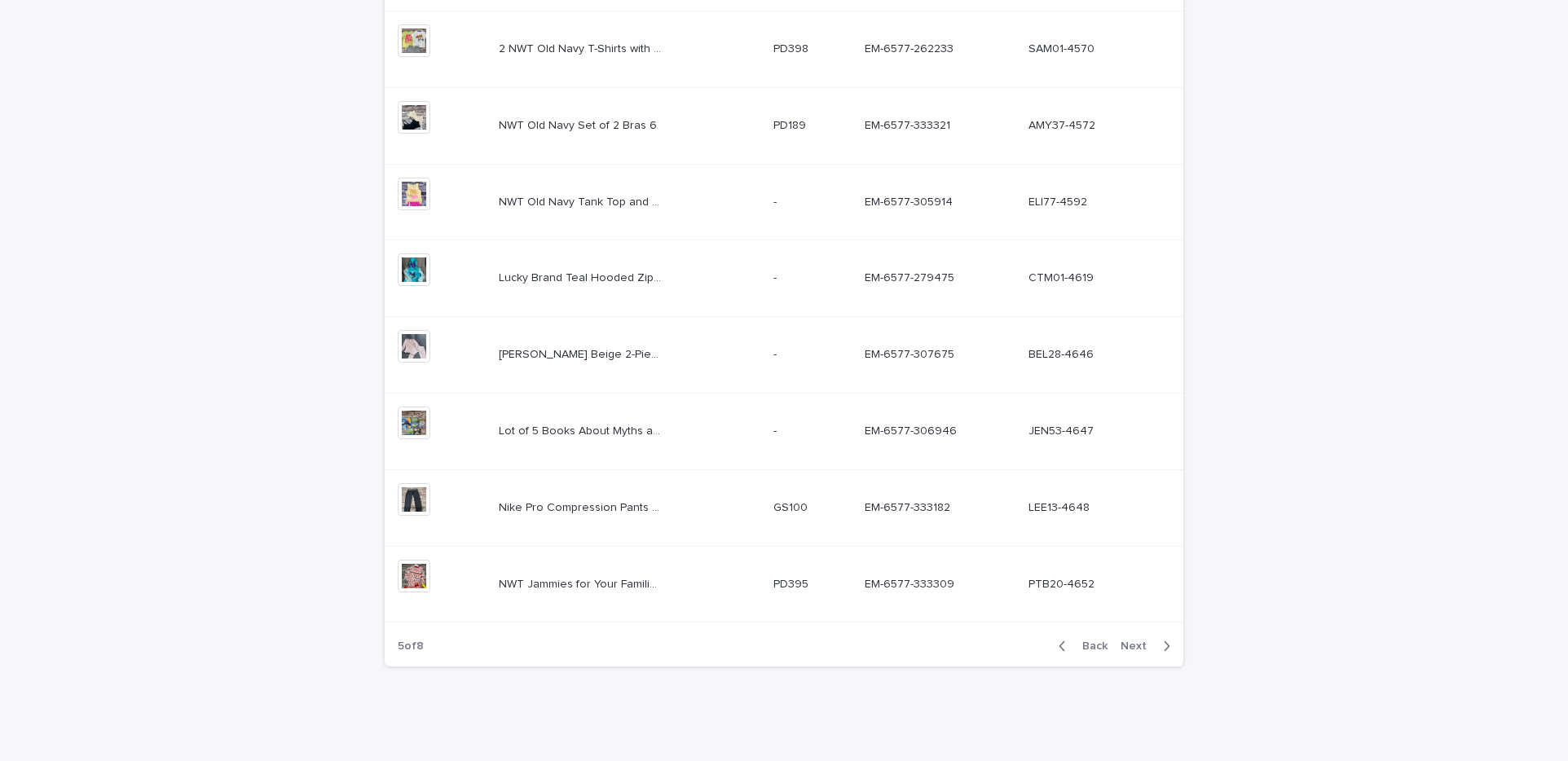
click at [743, 503] on div "Nike Pro Compression Pants 14 Nike Pro Compression Pants 14" at bounding box center [628, 508] width 261 height 27
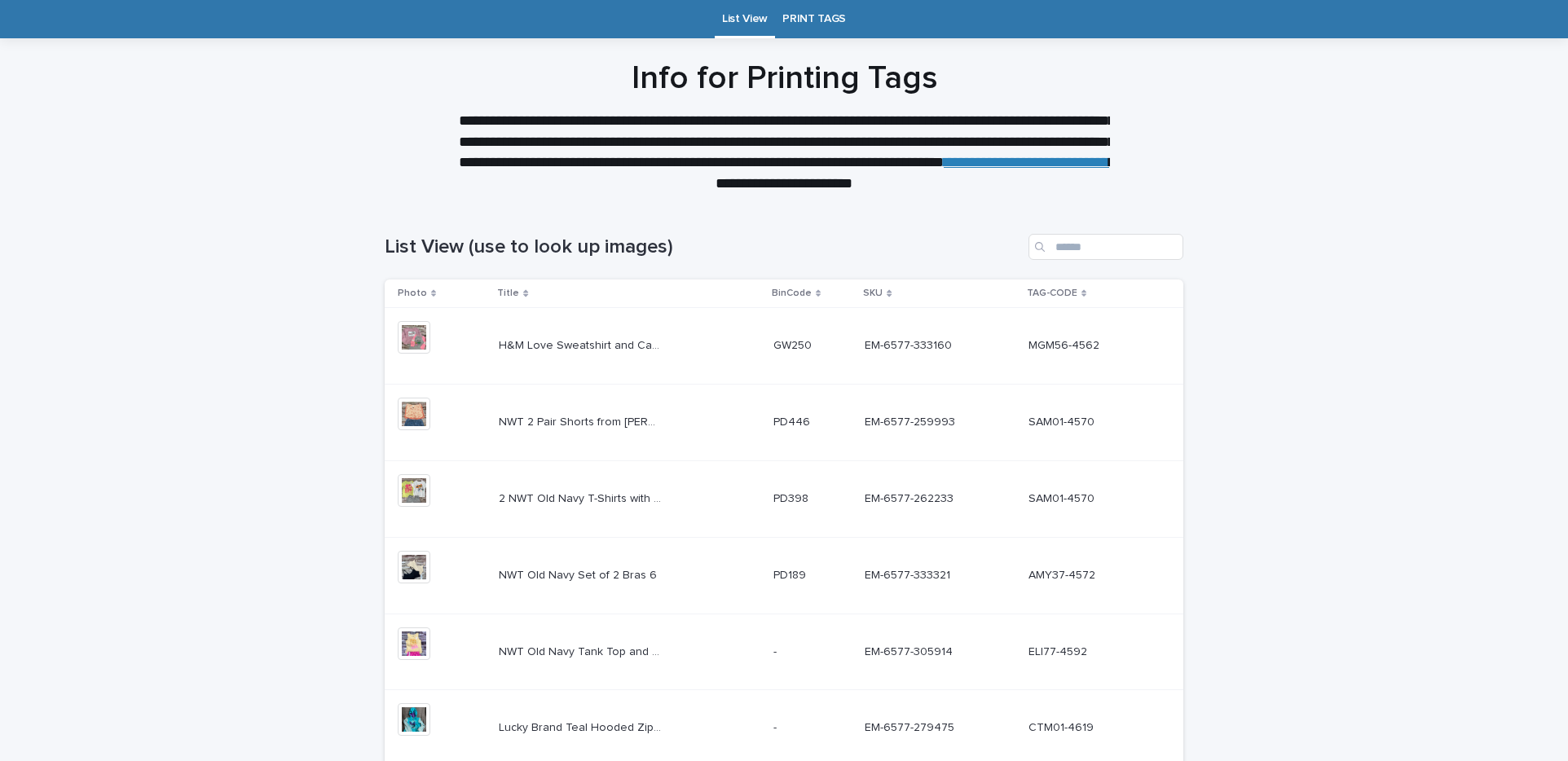
scroll to position [502, 0]
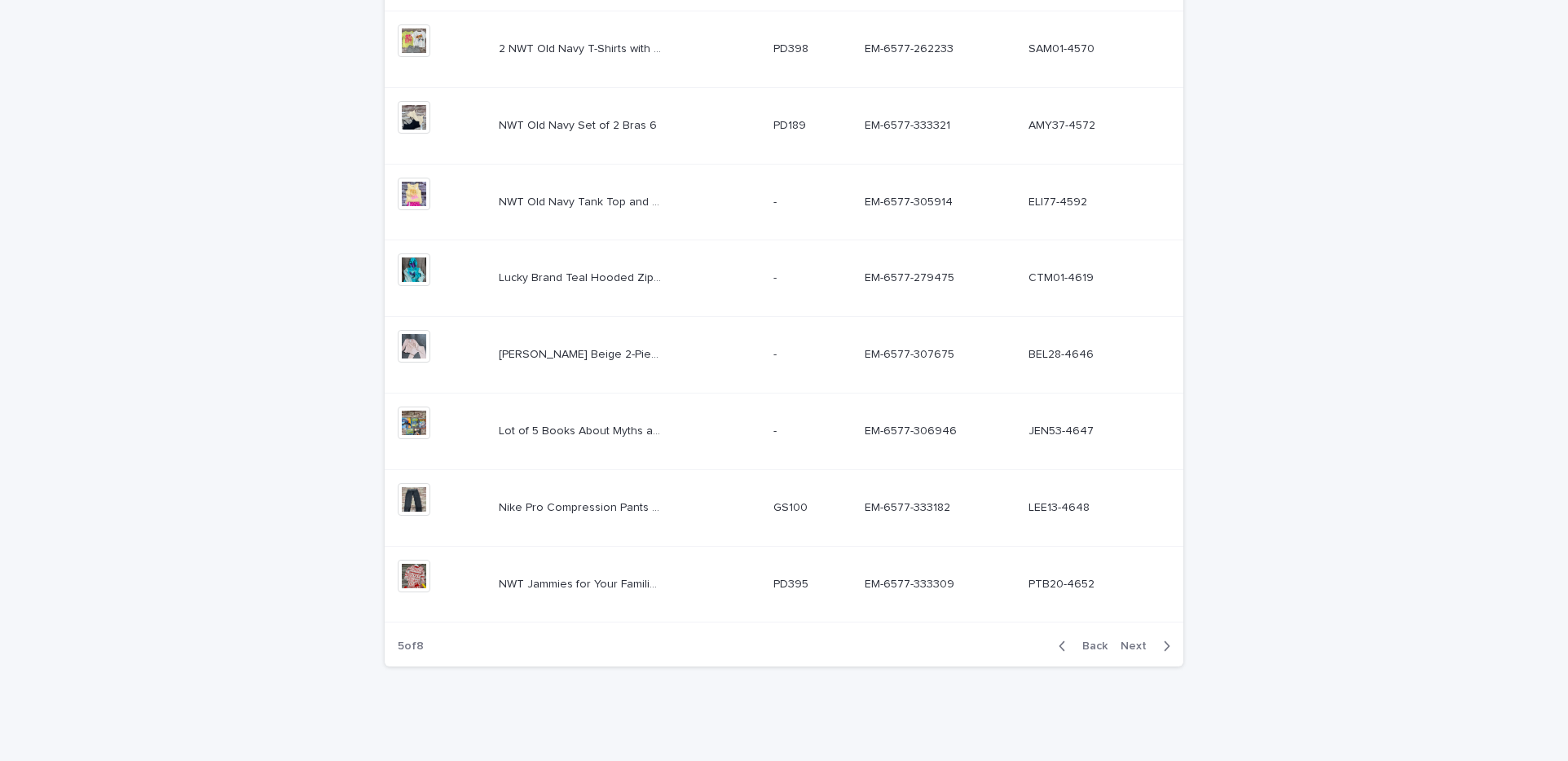
click at [1129, 648] on span "Next" at bounding box center [1138, 647] width 36 height 12
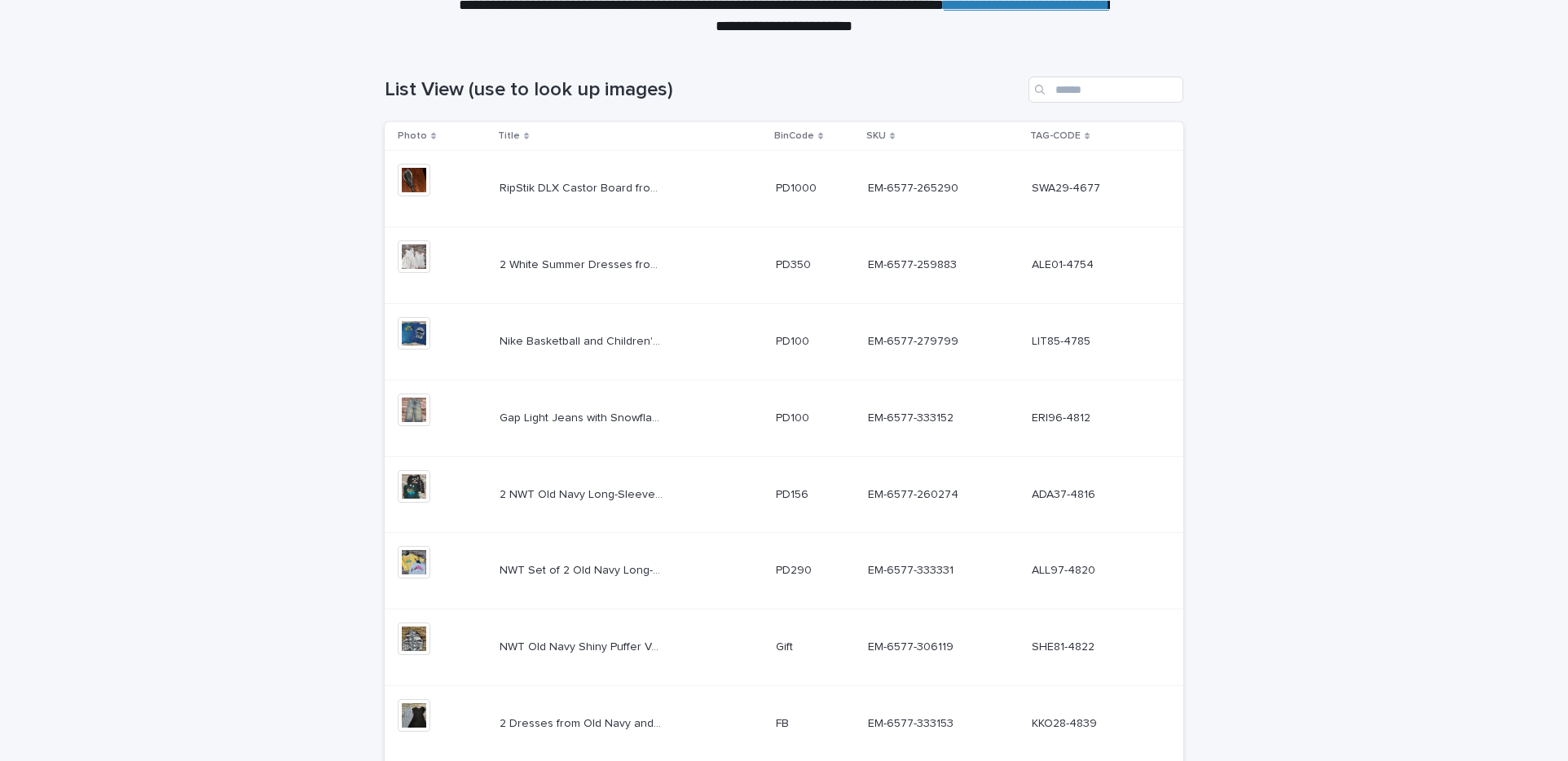
scroll to position [217, 0]
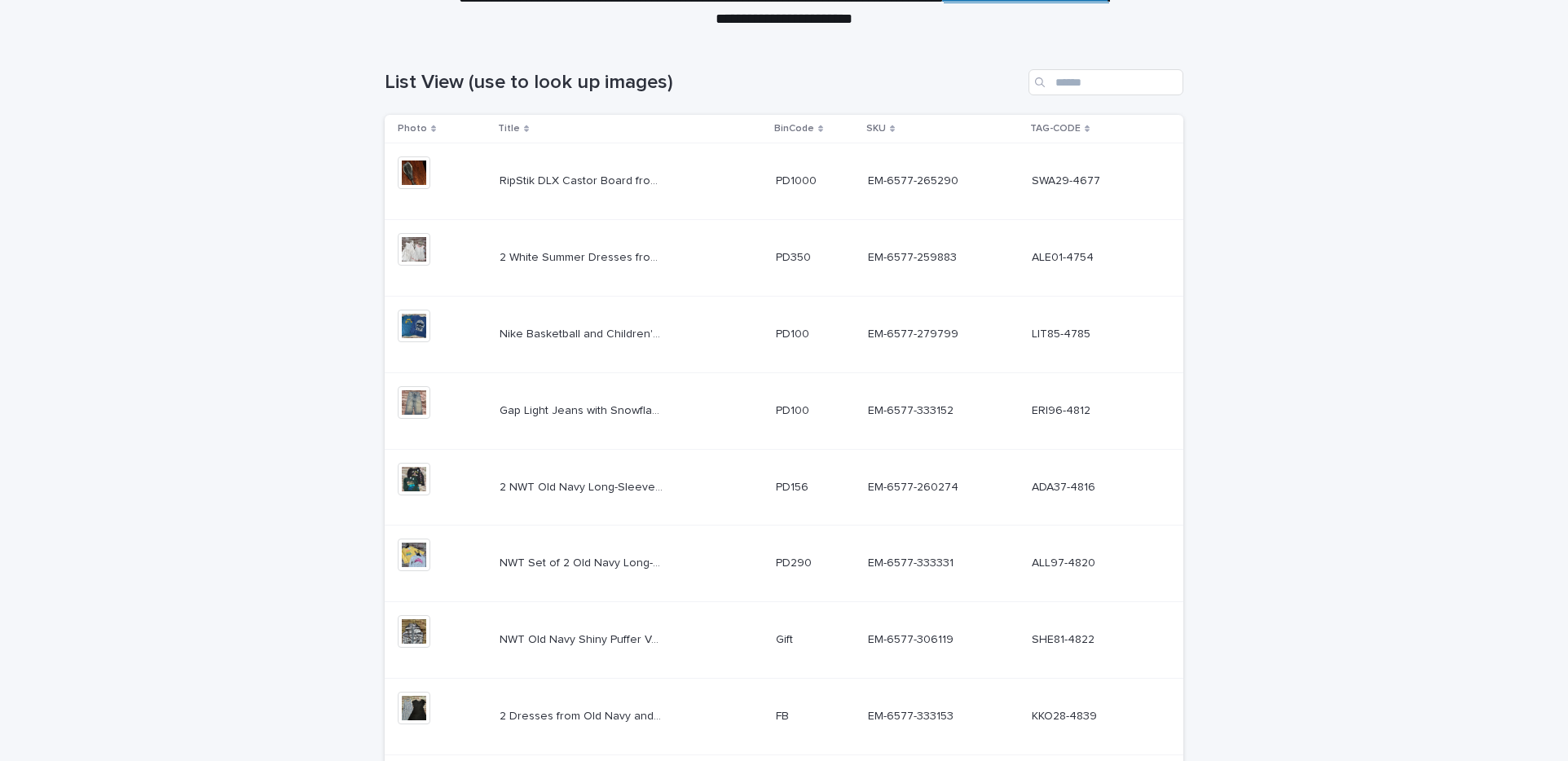
click at [605, 185] on p "RipStik DLX Castor Board from Razor Skateboard 33" One Size" at bounding box center [582, 179] width 166 height 17
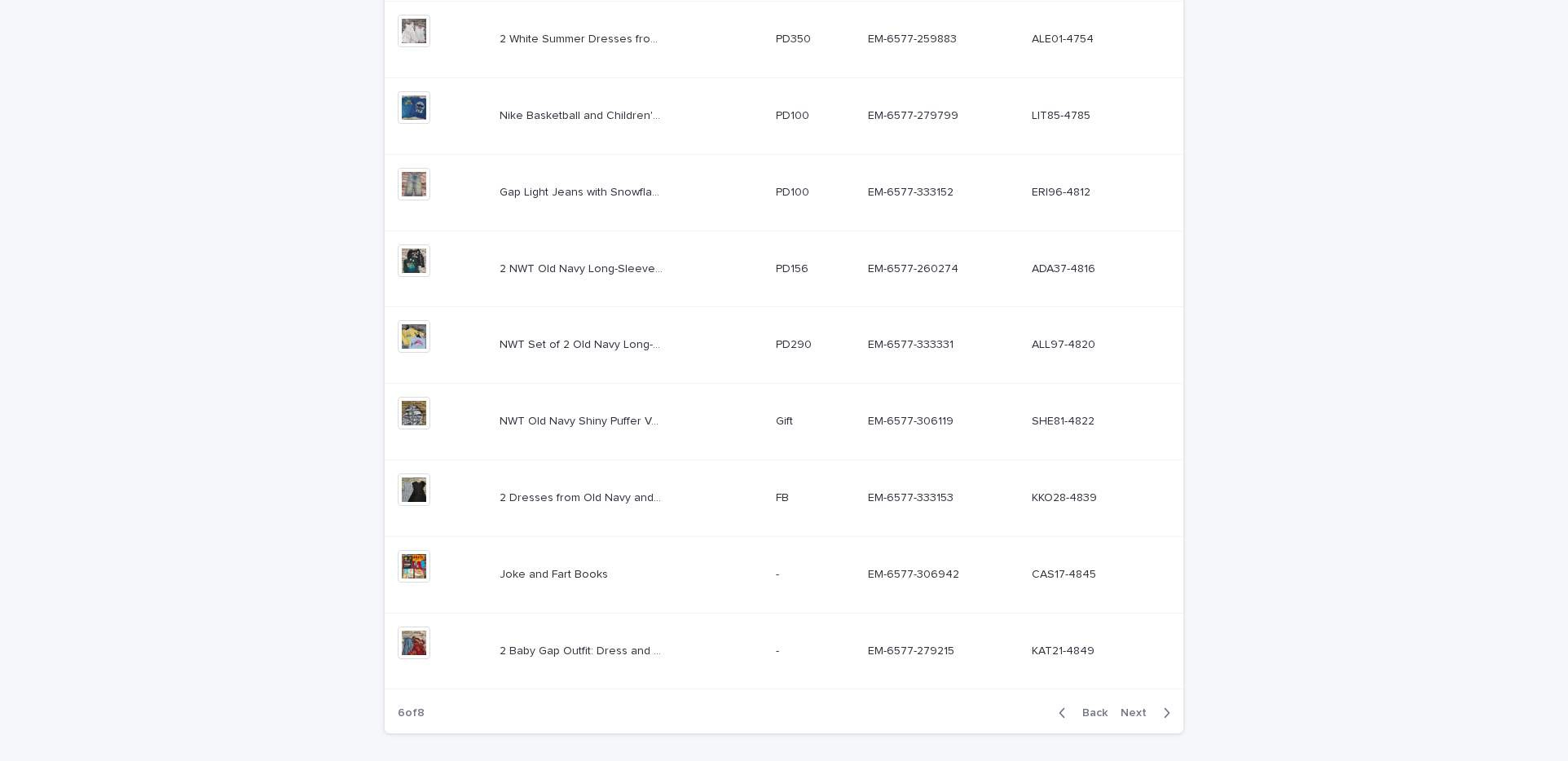
scroll to position [442, 0]
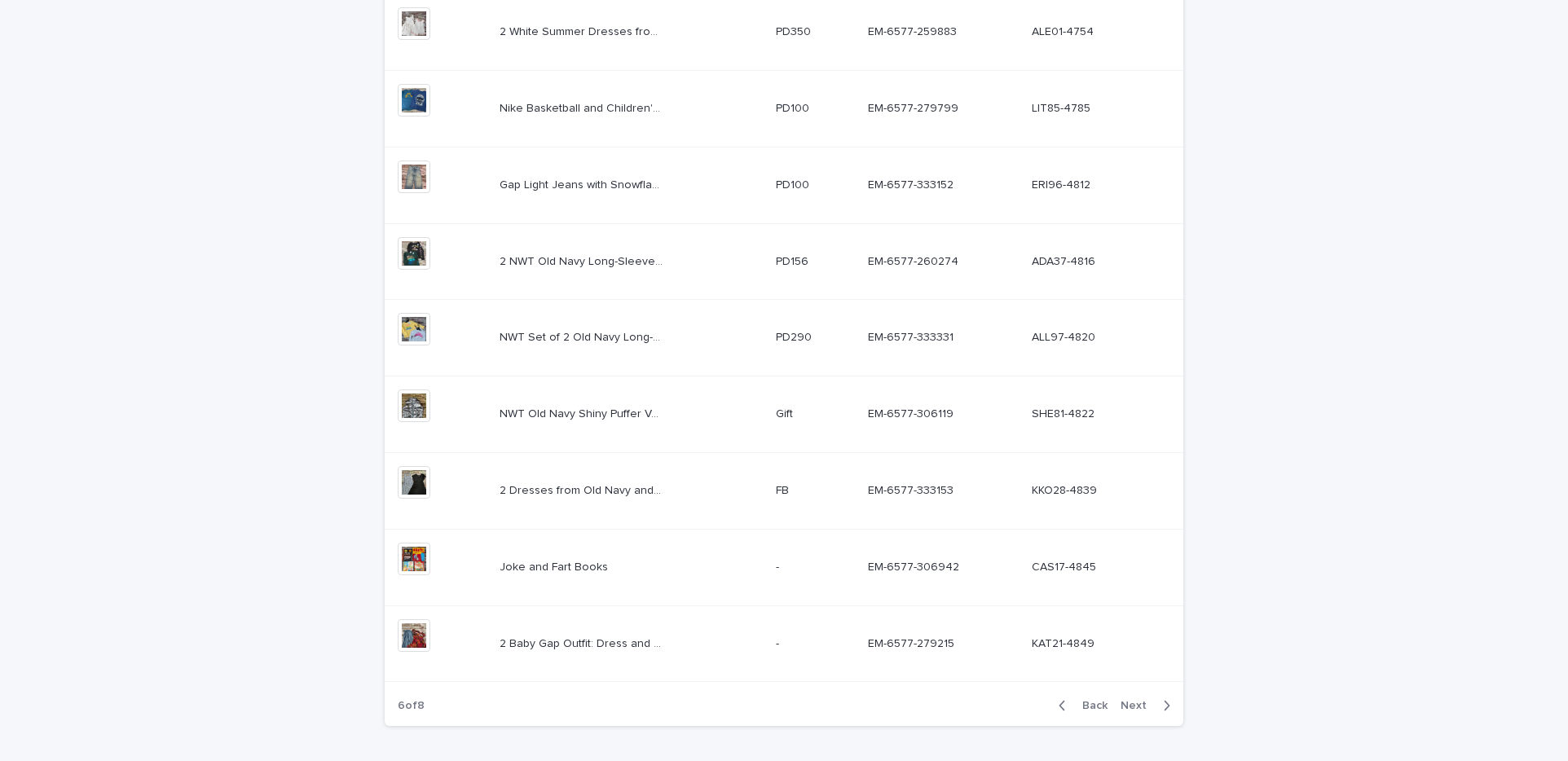
click at [602, 110] on p "Nike Basketball and Children's Place Football T-Shirts 14" at bounding box center [582, 108] width 166 height 17
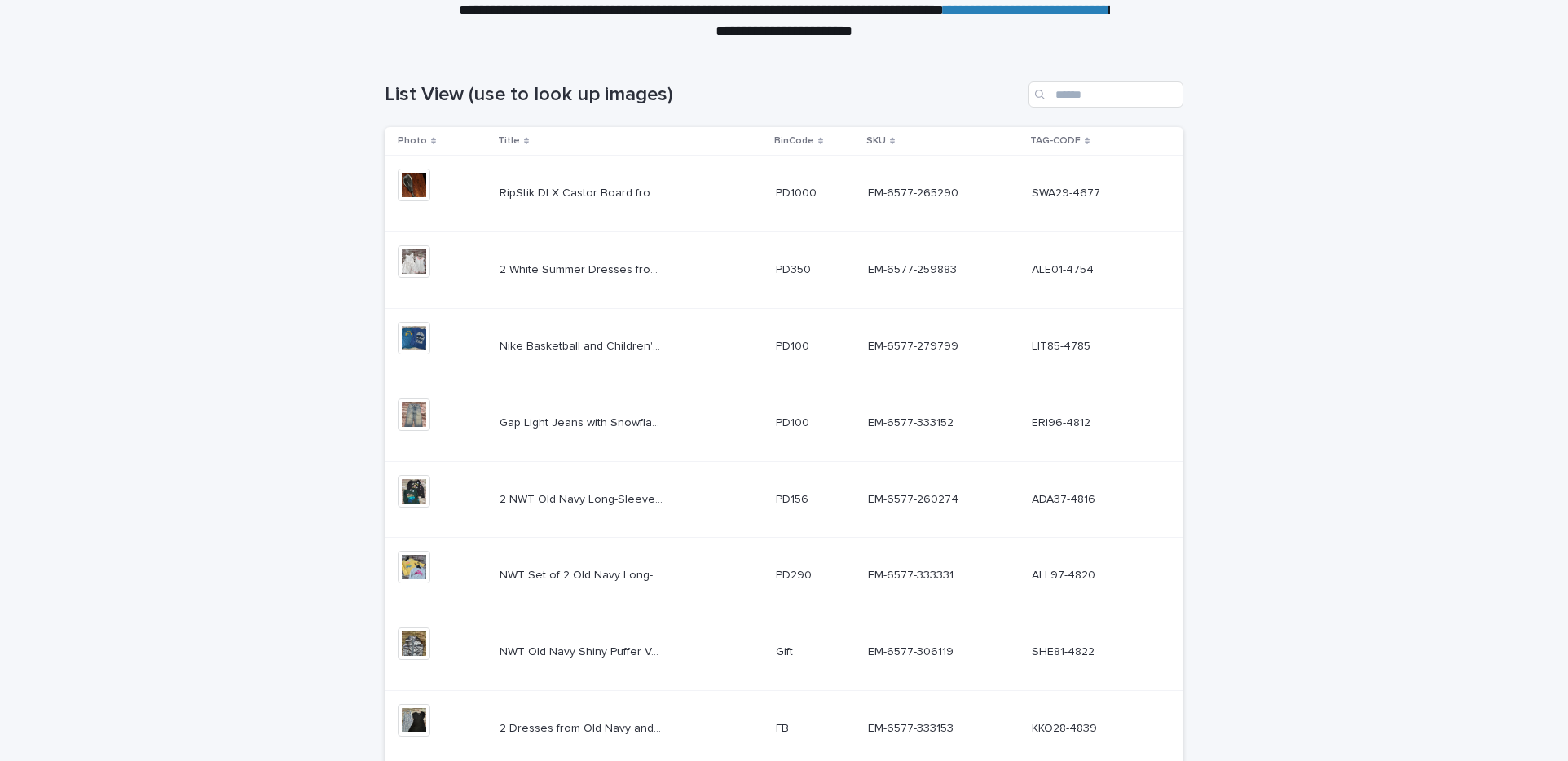
click at [605, 413] on p "Gap Light Jeans with Snowflake Near the Pocket 6" at bounding box center [582, 422] width 166 height 17
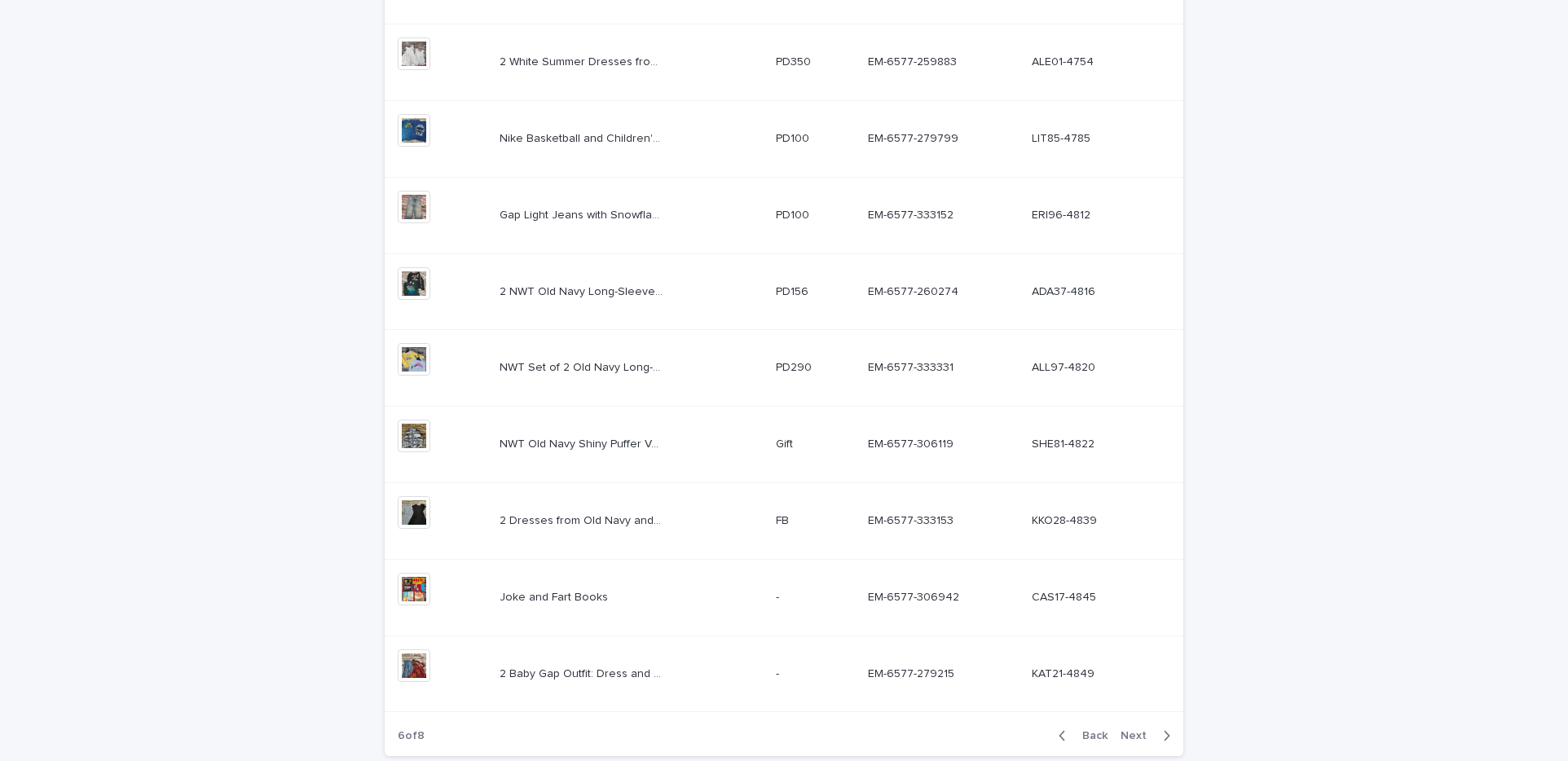
scroll to position [502, 0]
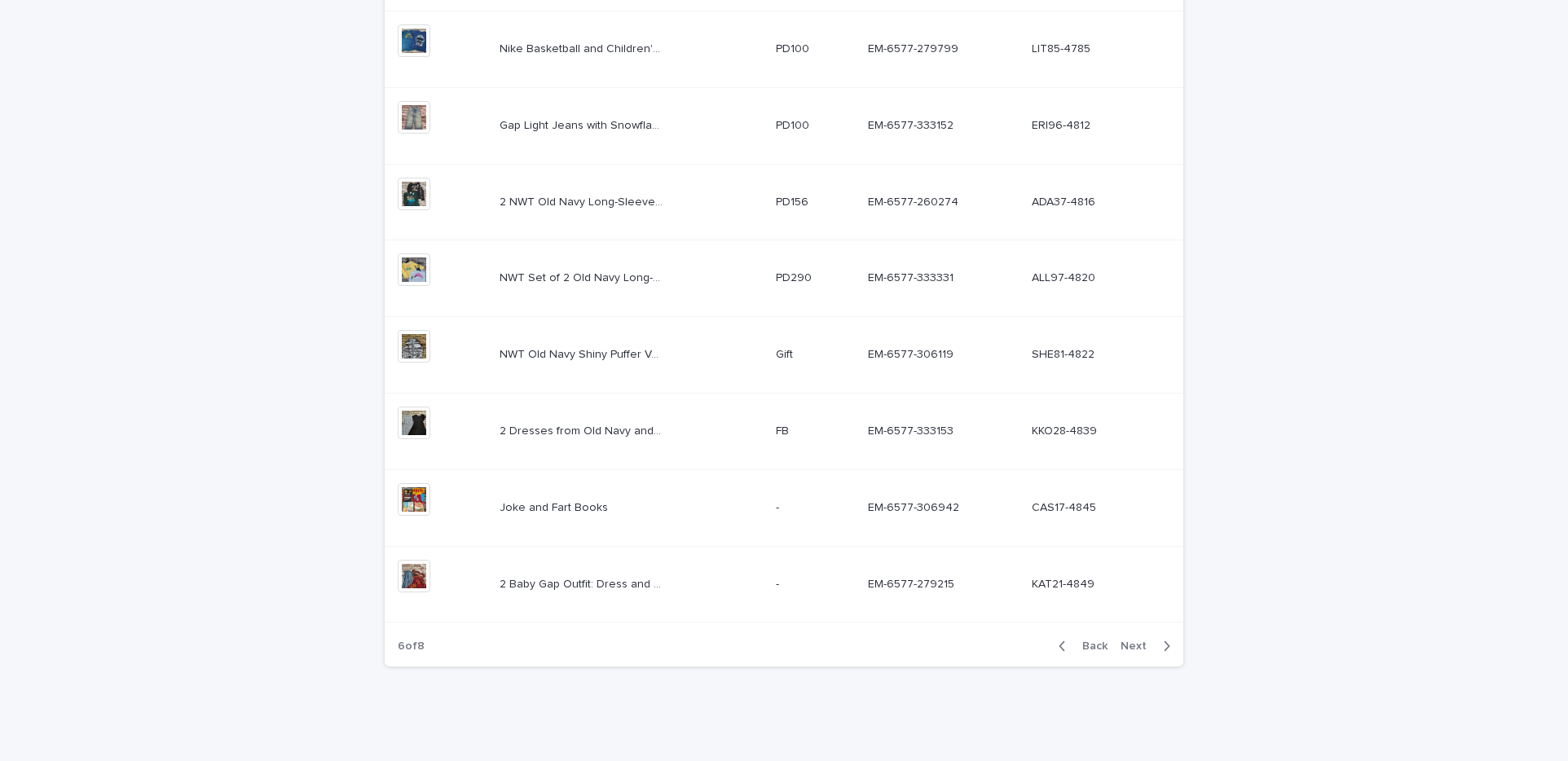
click at [712, 498] on div "Joke and Fart Books Joke and Fart Books" at bounding box center [630, 508] width 263 height 27
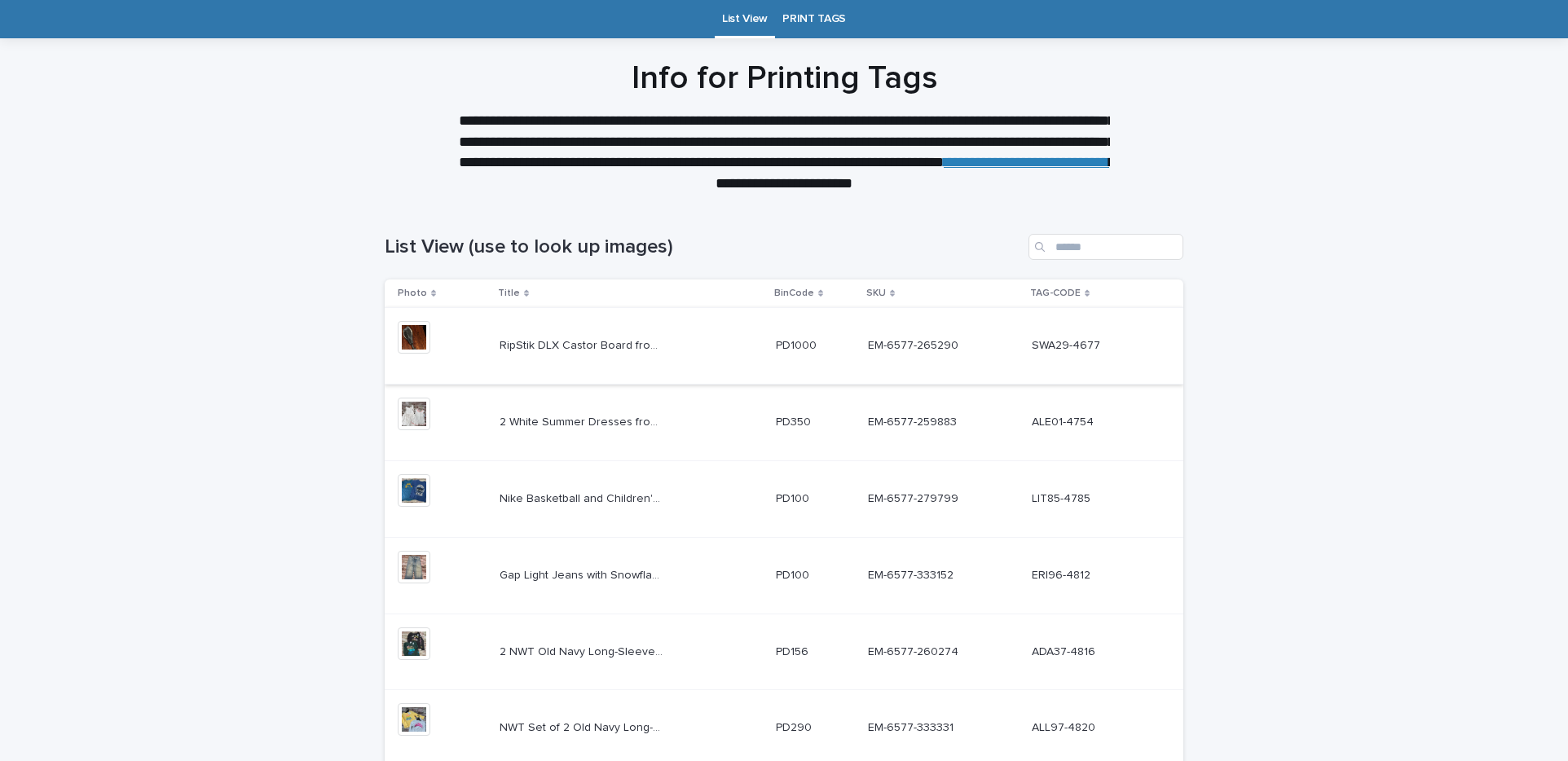
scroll to position [502, 0]
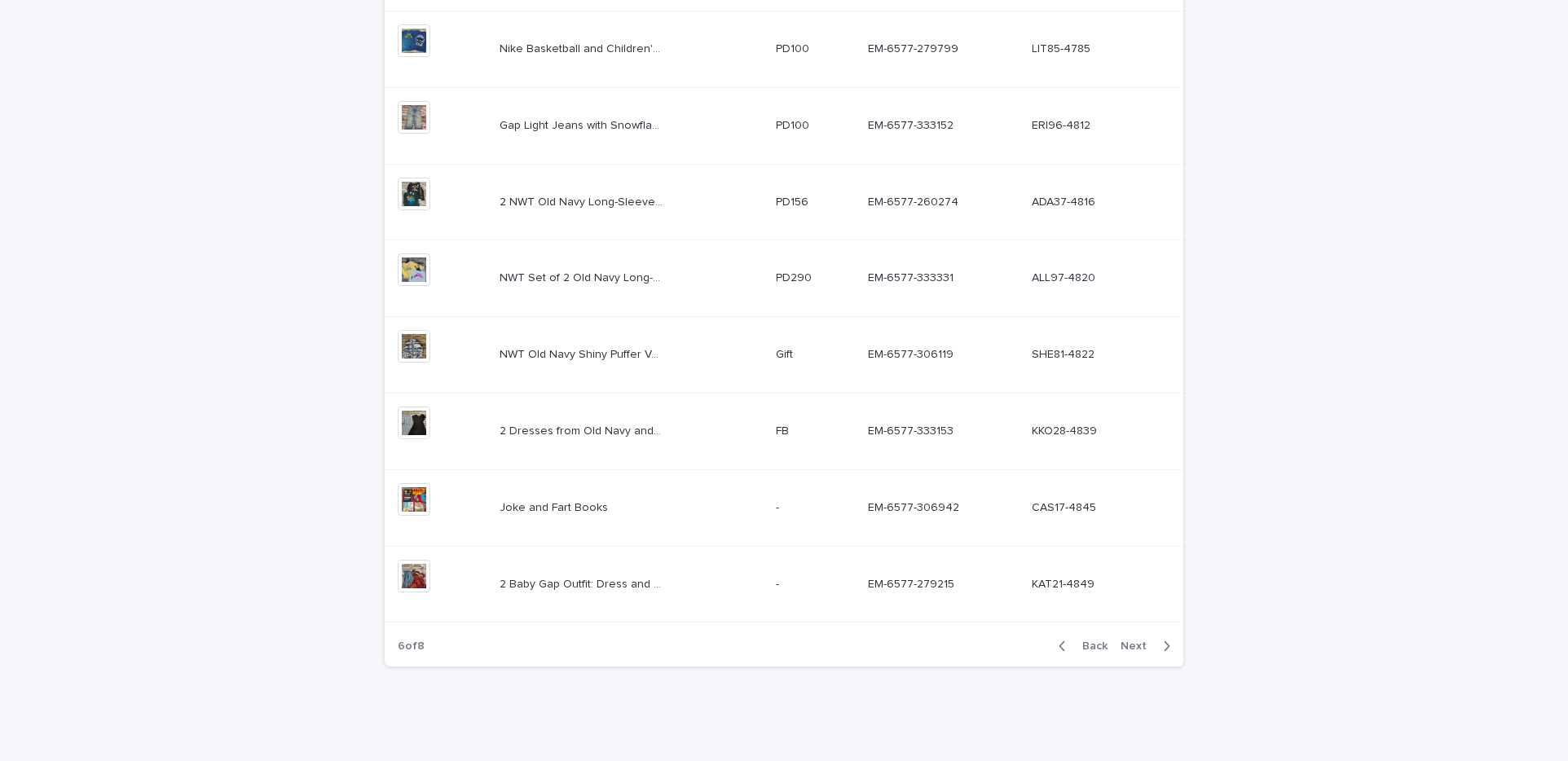
click at [1140, 641] on span "Next" at bounding box center [1138, 647] width 36 height 12
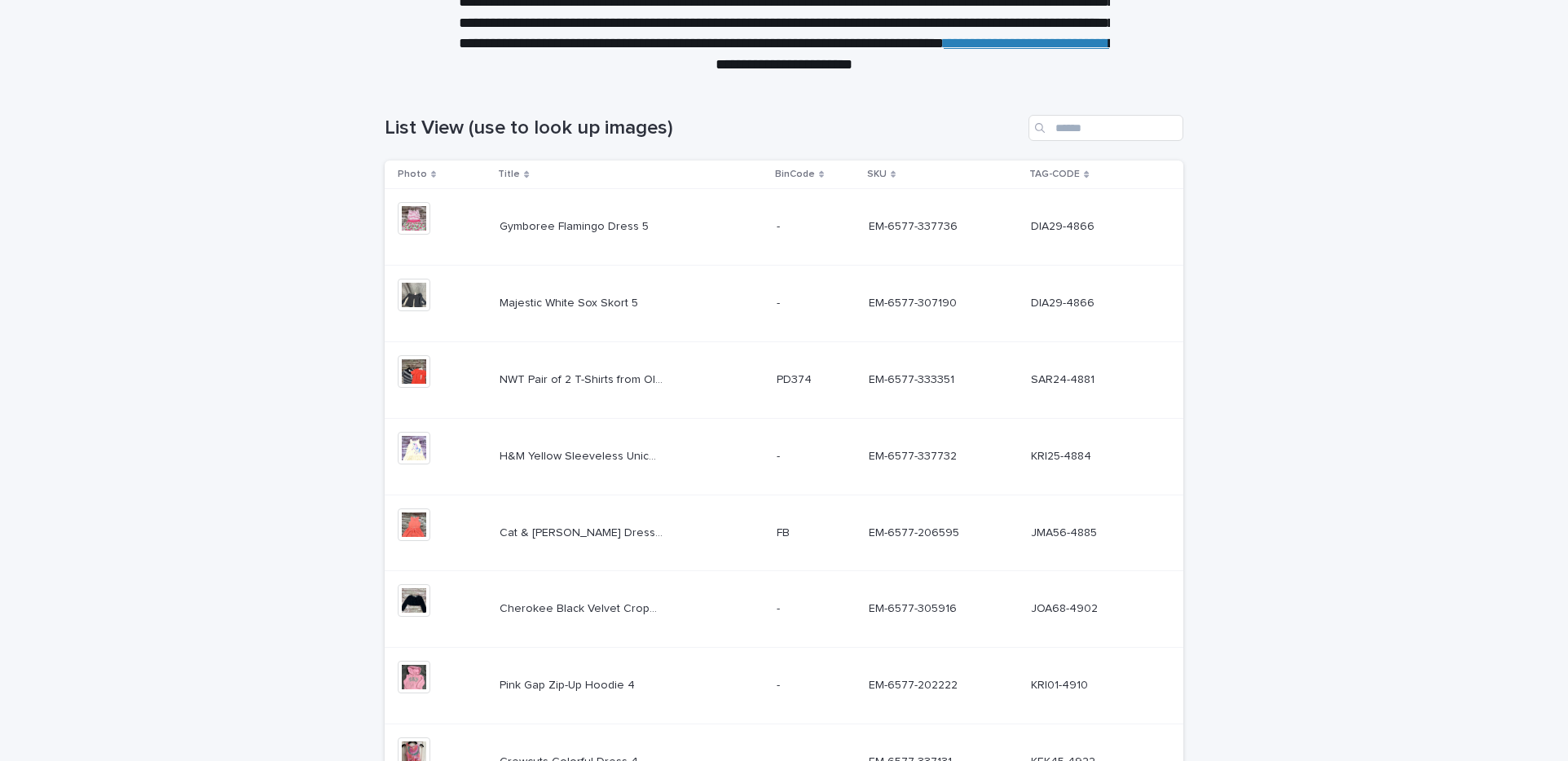
scroll to position [172, 0]
click at [731, 234] on div "Gymboree Flamingo Dress 5 Gymboree Flamingo Dress 5" at bounding box center [630, 226] width 263 height 27
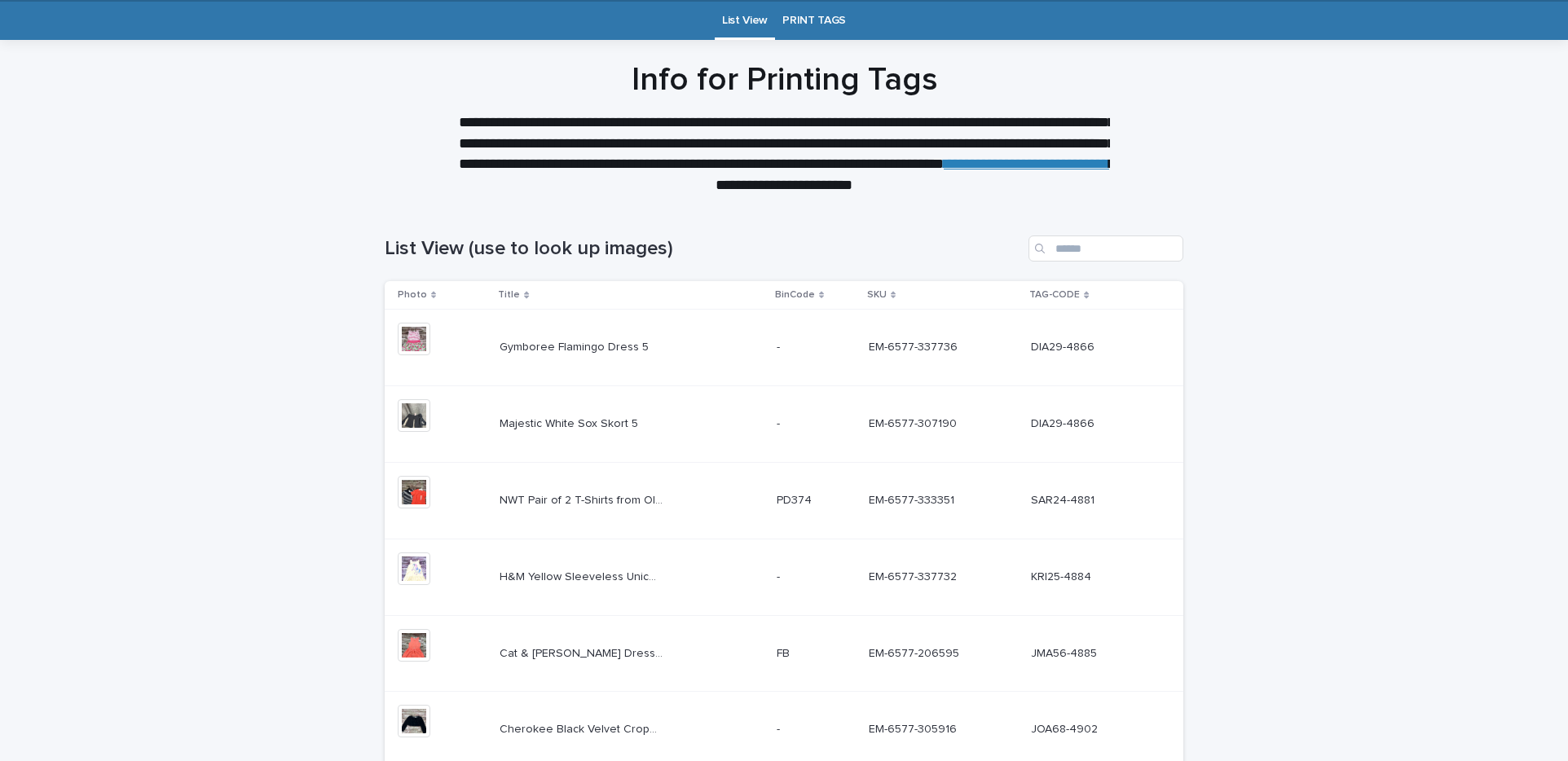
scroll to position [52, 0]
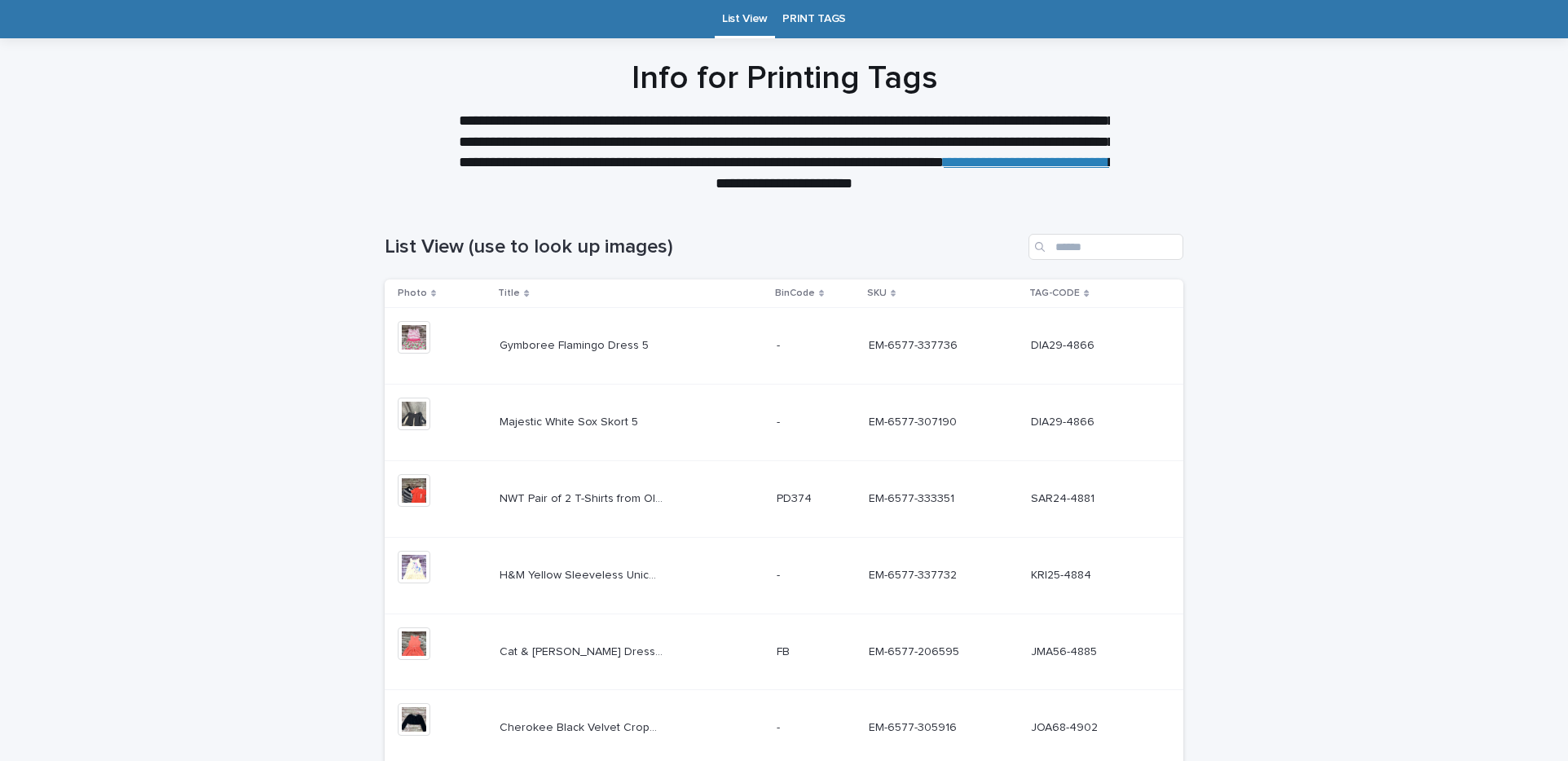
click at [792, 402] on td "- -" at bounding box center [816, 423] width 92 height 77
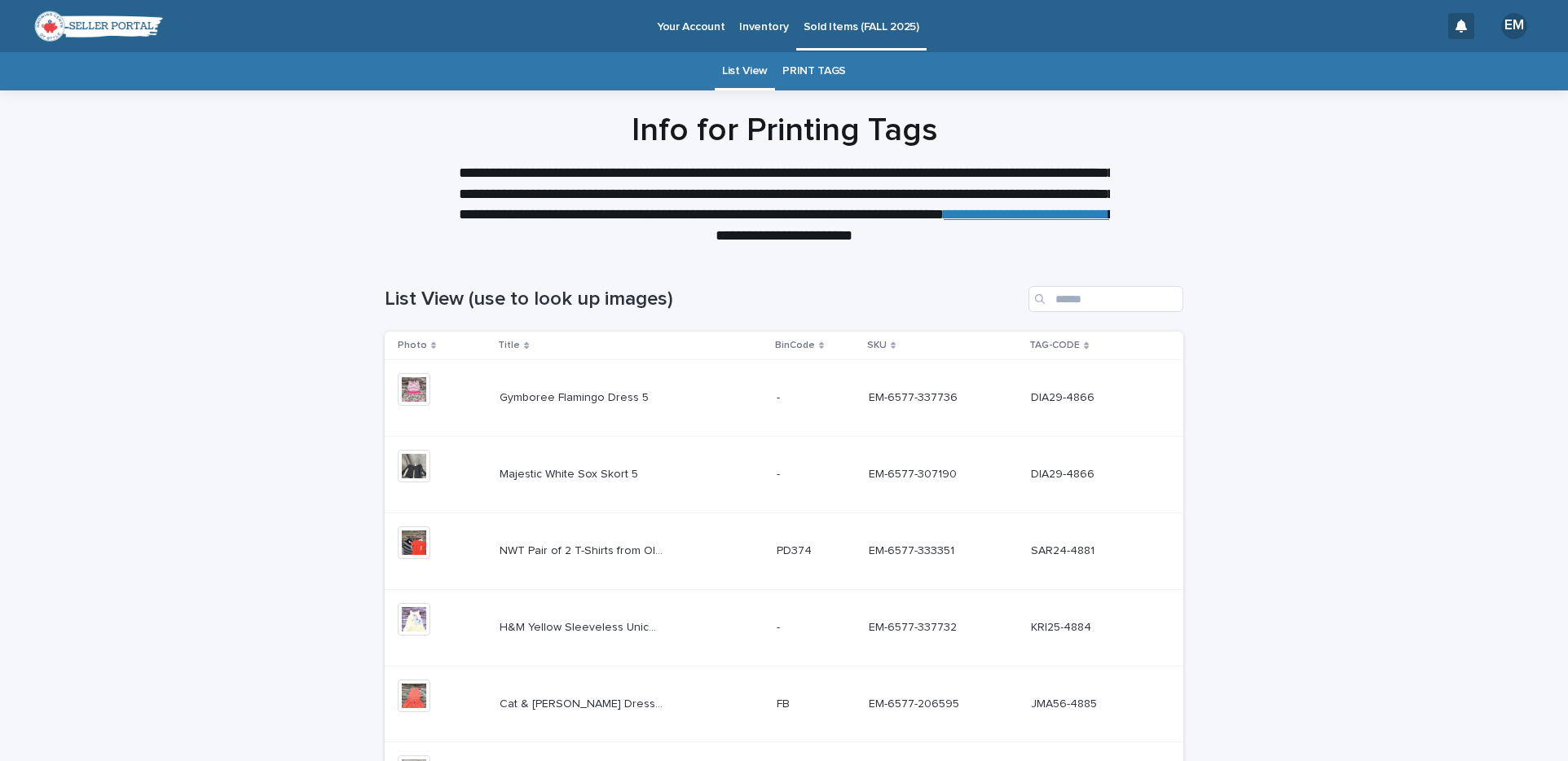
scroll to position [52, 0]
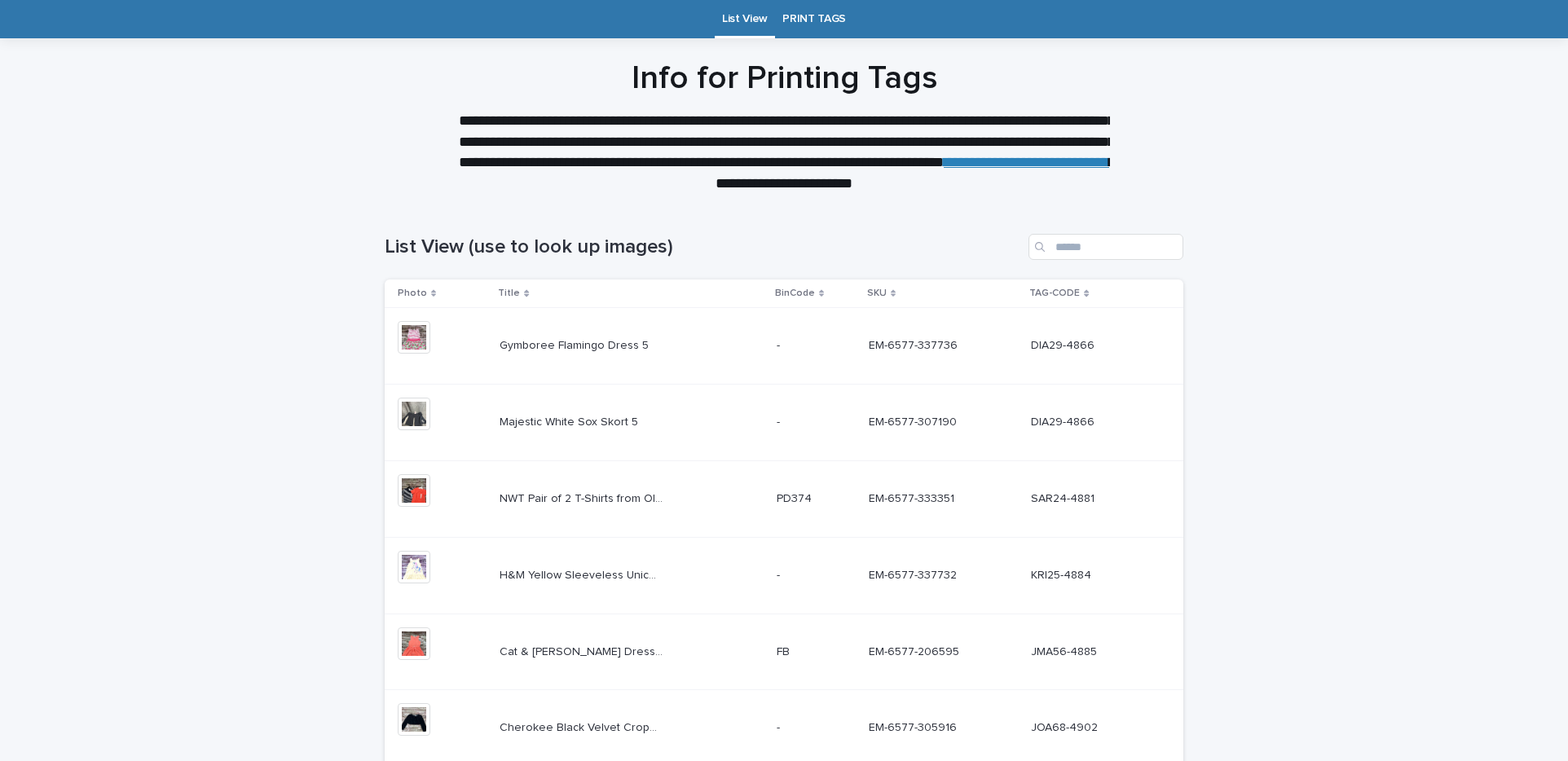
click at [578, 426] on p "Majestic White Sox Skort 5" at bounding box center [570, 421] width 142 height 17
click at [935, 582] on div "EM-6577-337732 EM-6577-337732" at bounding box center [944, 576] width 149 height 27
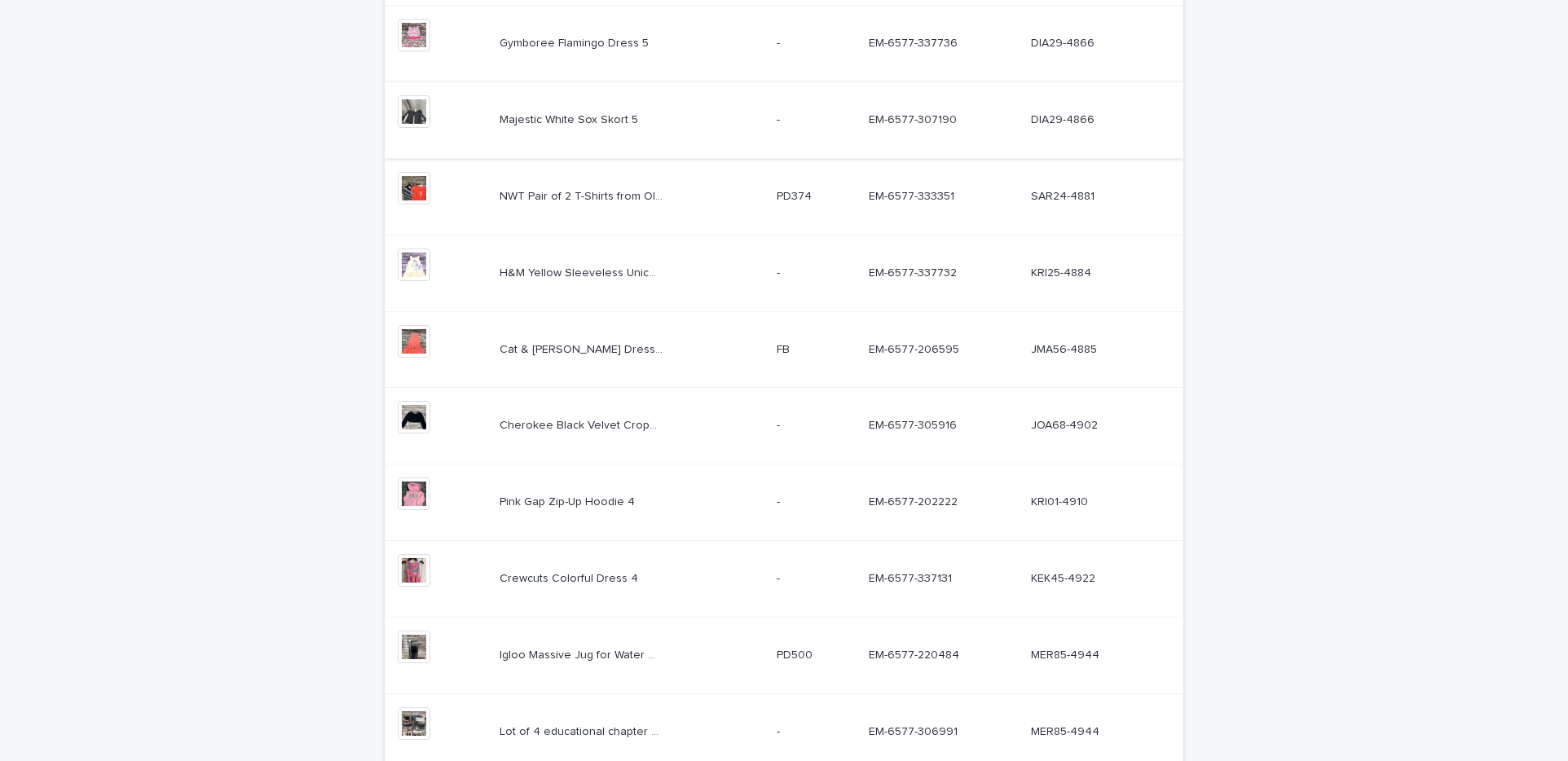
scroll to position [502, 0]
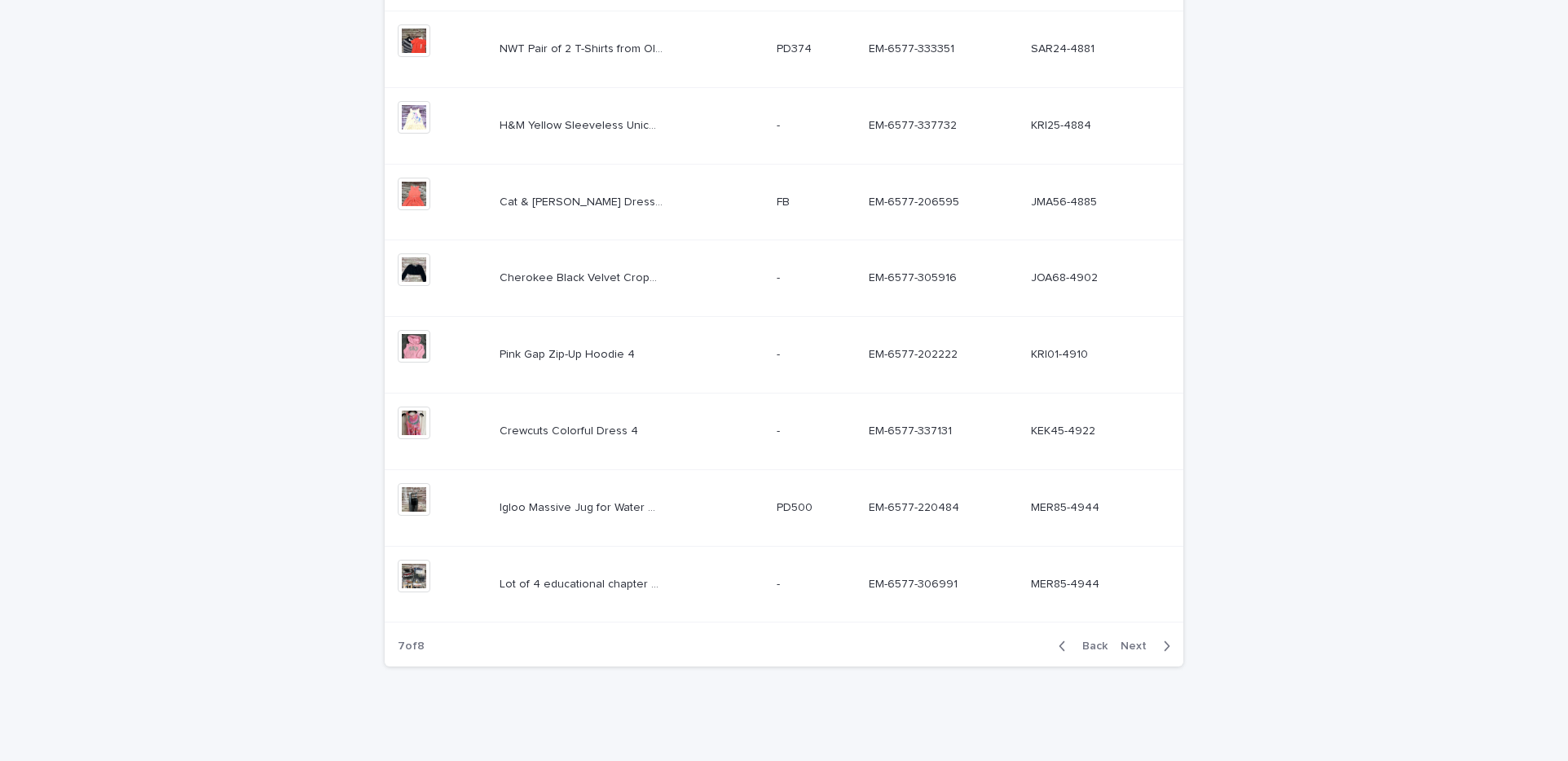
click at [615, 187] on td "Cat & [PERSON_NAME] Dress Medium Cat & [PERSON_NAME] Dress Medium" at bounding box center [630, 202] width 276 height 77
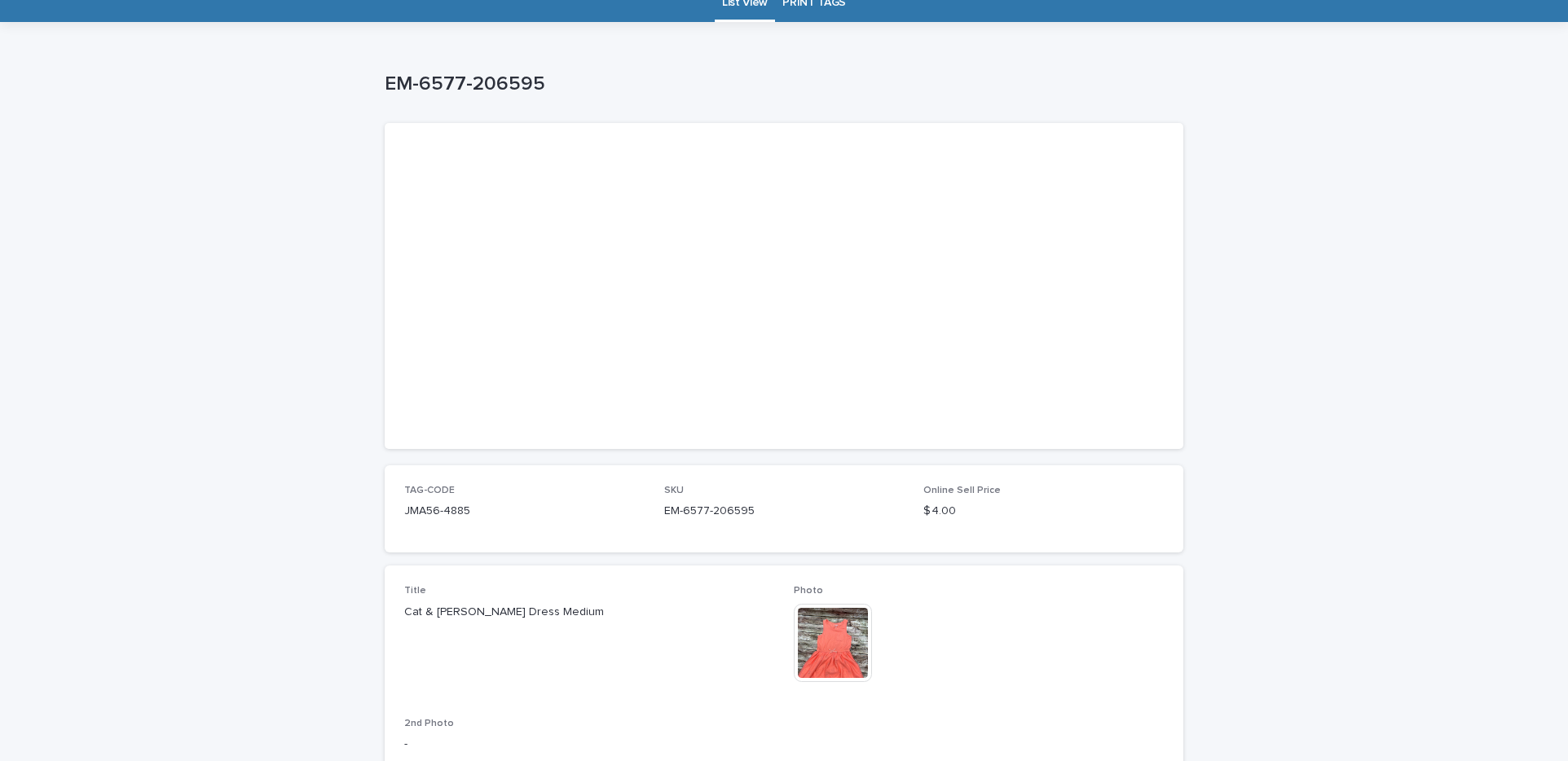
scroll to position [67, 0]
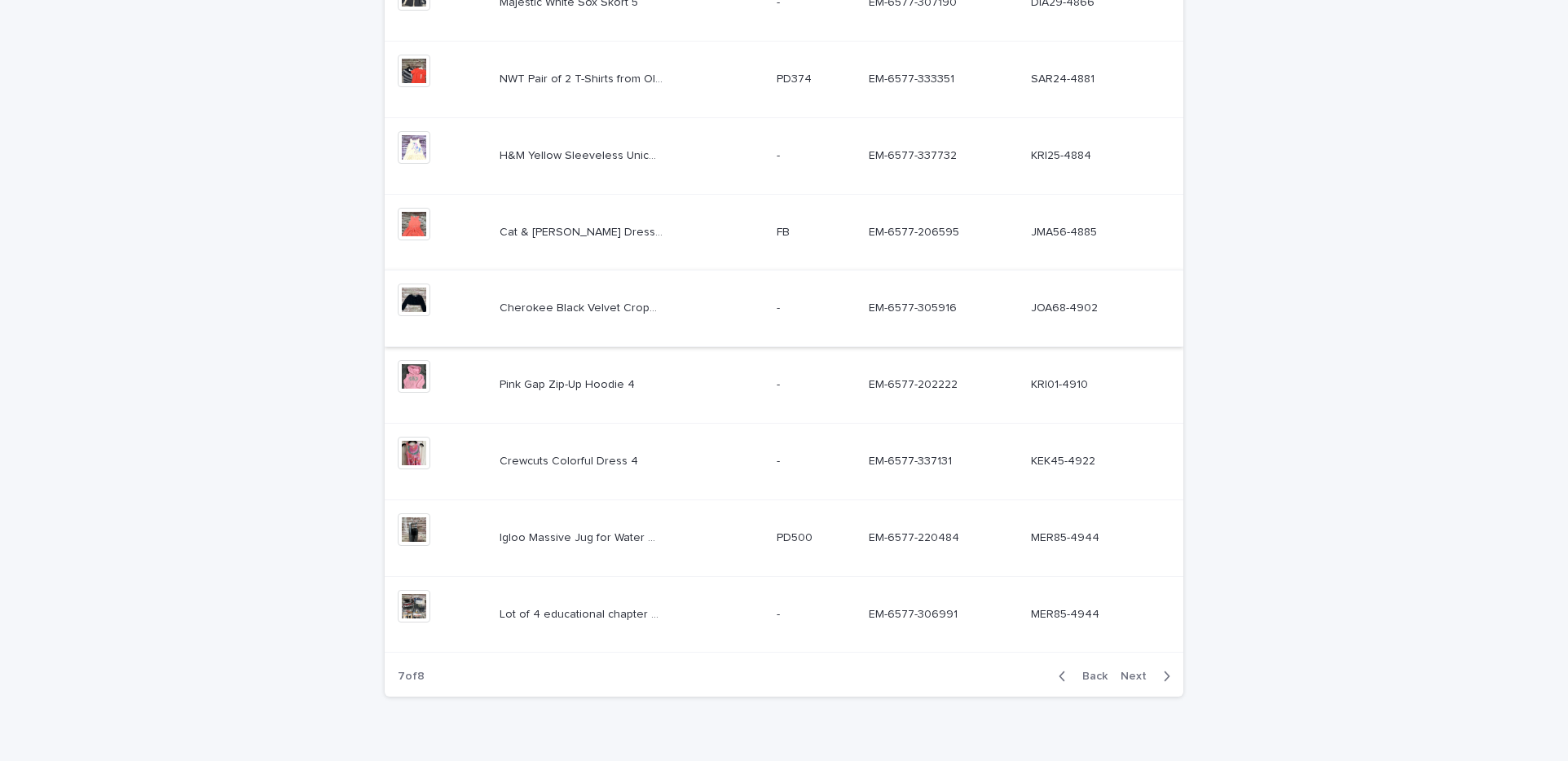
scroll to position [473, 0]
click at [573, 314] on div "Cherokee Black Velvet Cropped Sweater 4T Cherokee Black Velvet Cropped Sweater …" at bounding box center [630, 307] width 263 height 27
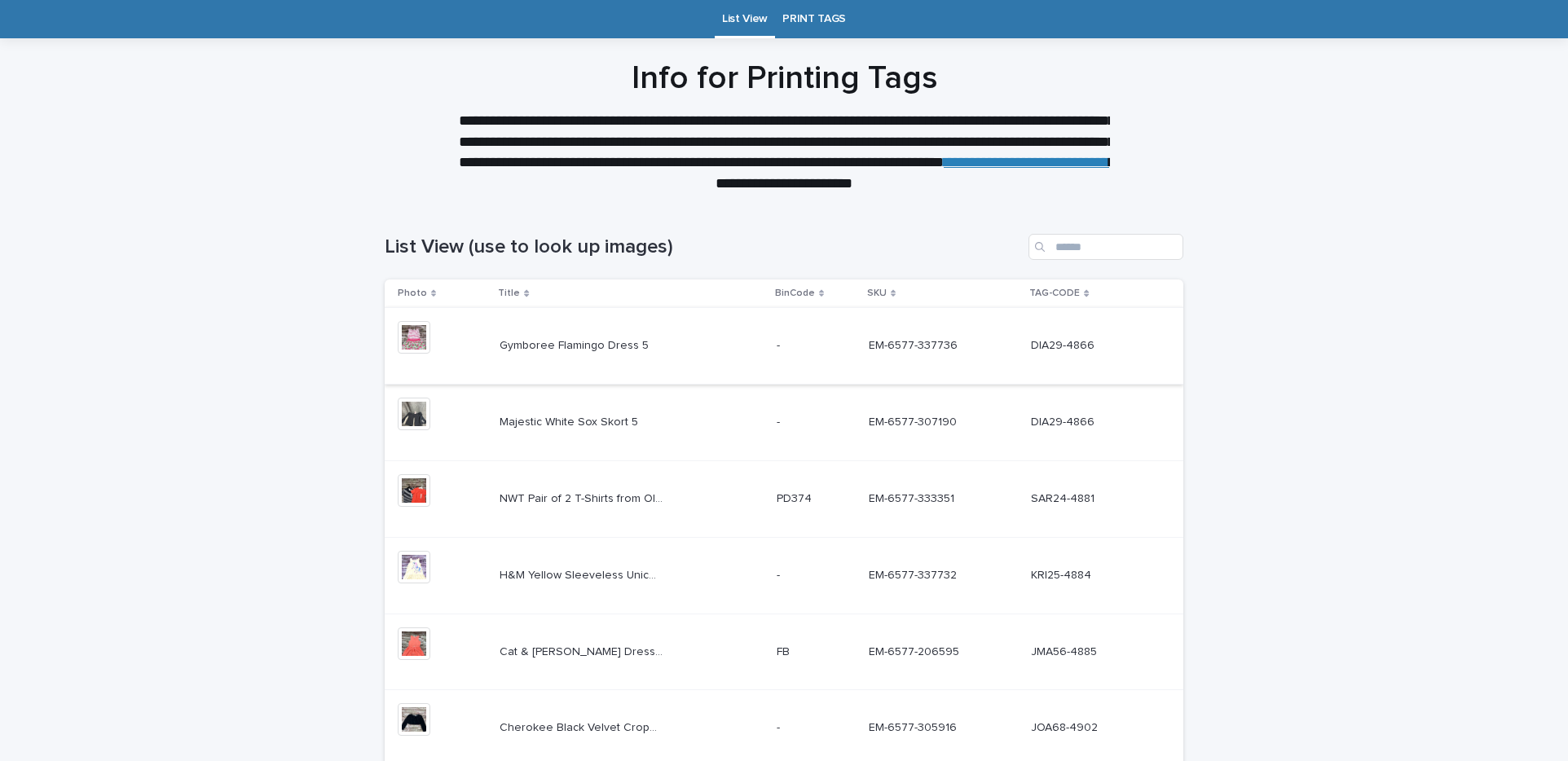
scroll to position [502, 0]
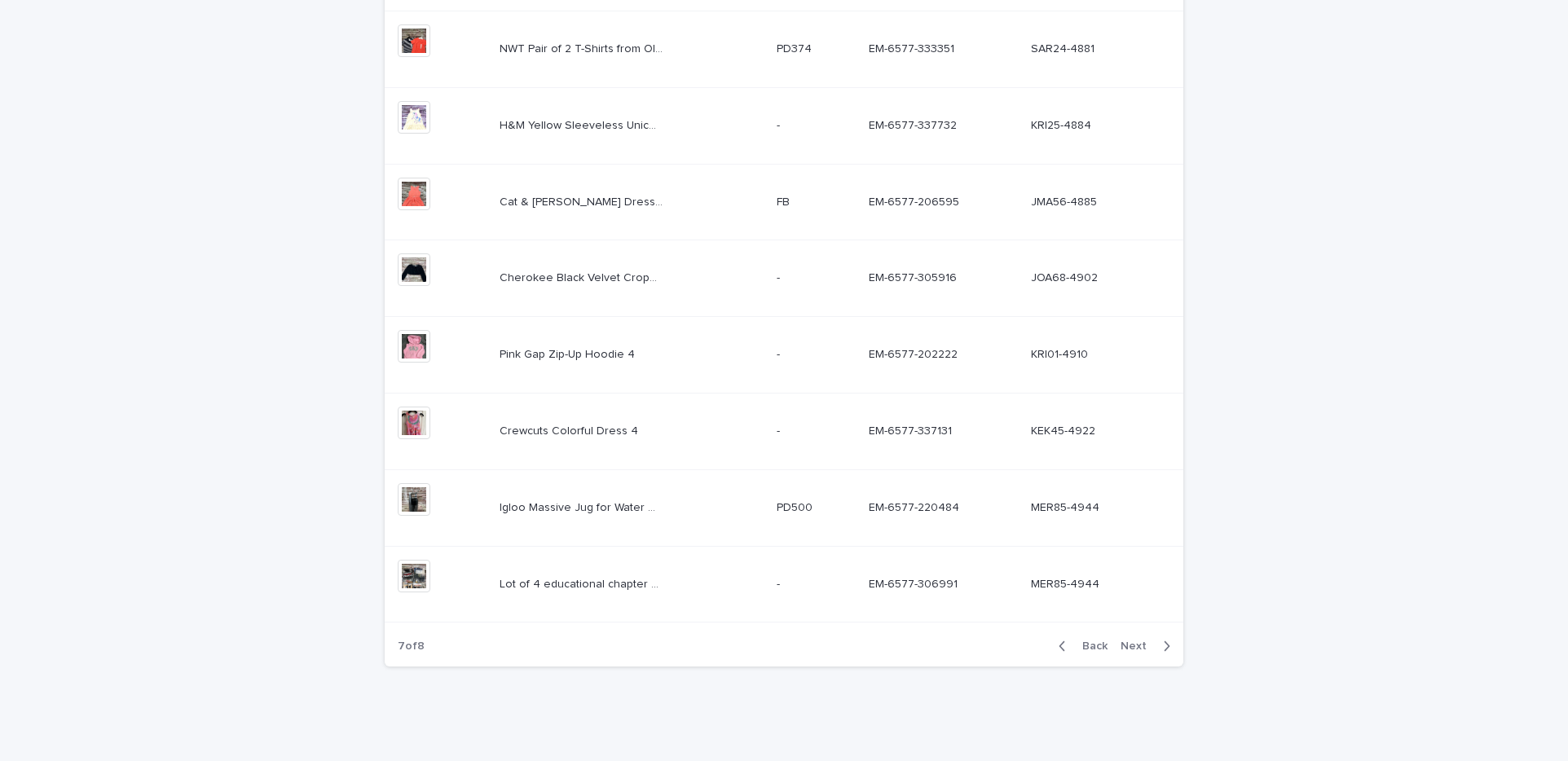
click at [746, 349] on div "Pink Gap Zip-Up Hoodie 4 Pink Gap Zip-Up Hoodie 4" at bounding box center [630, 355] width 263 height 27
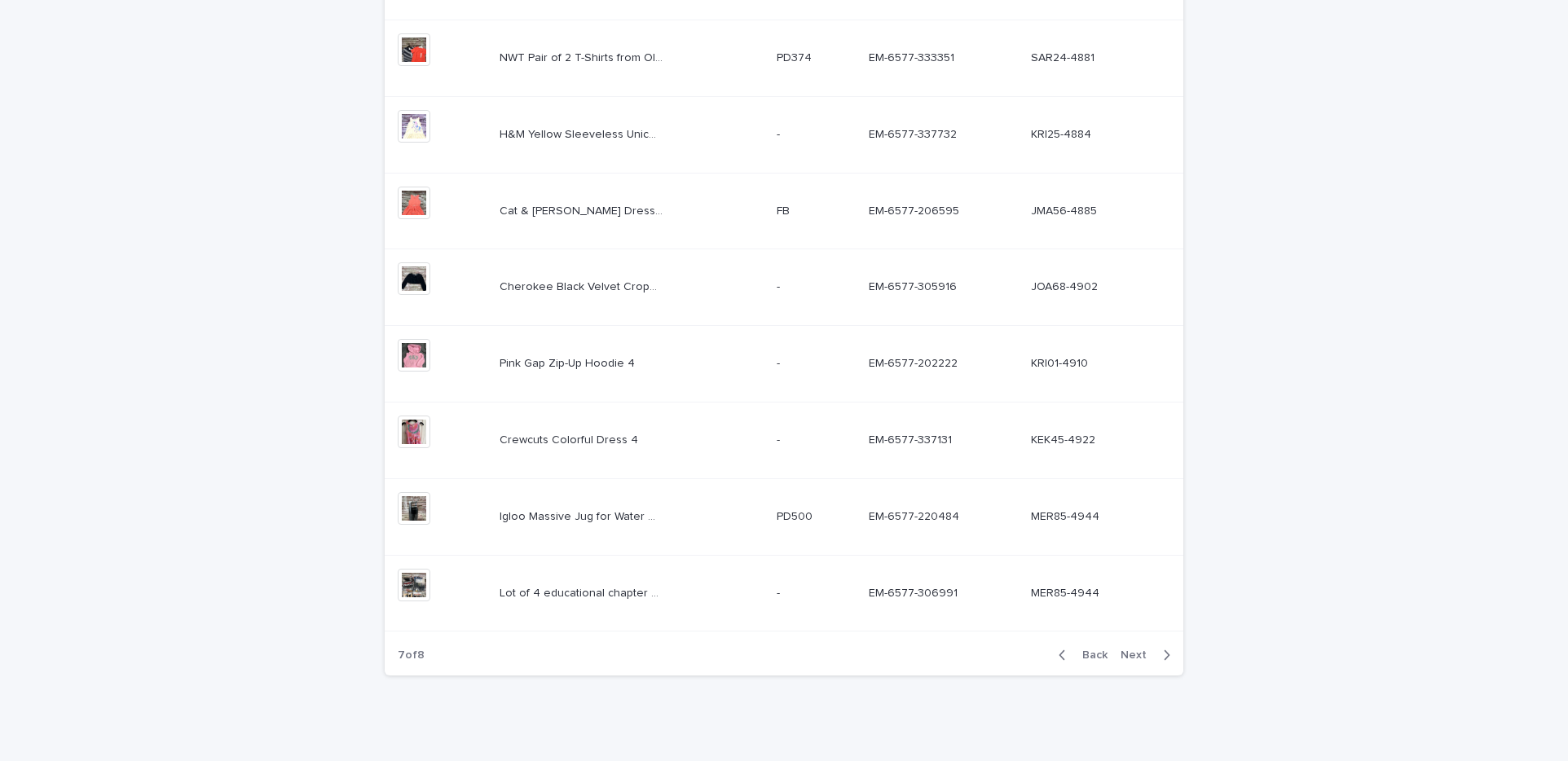
click at [536, 440] on p "Crewcuts Colorful Dress 4" at bounding box center [570, 439] width 142 height 17
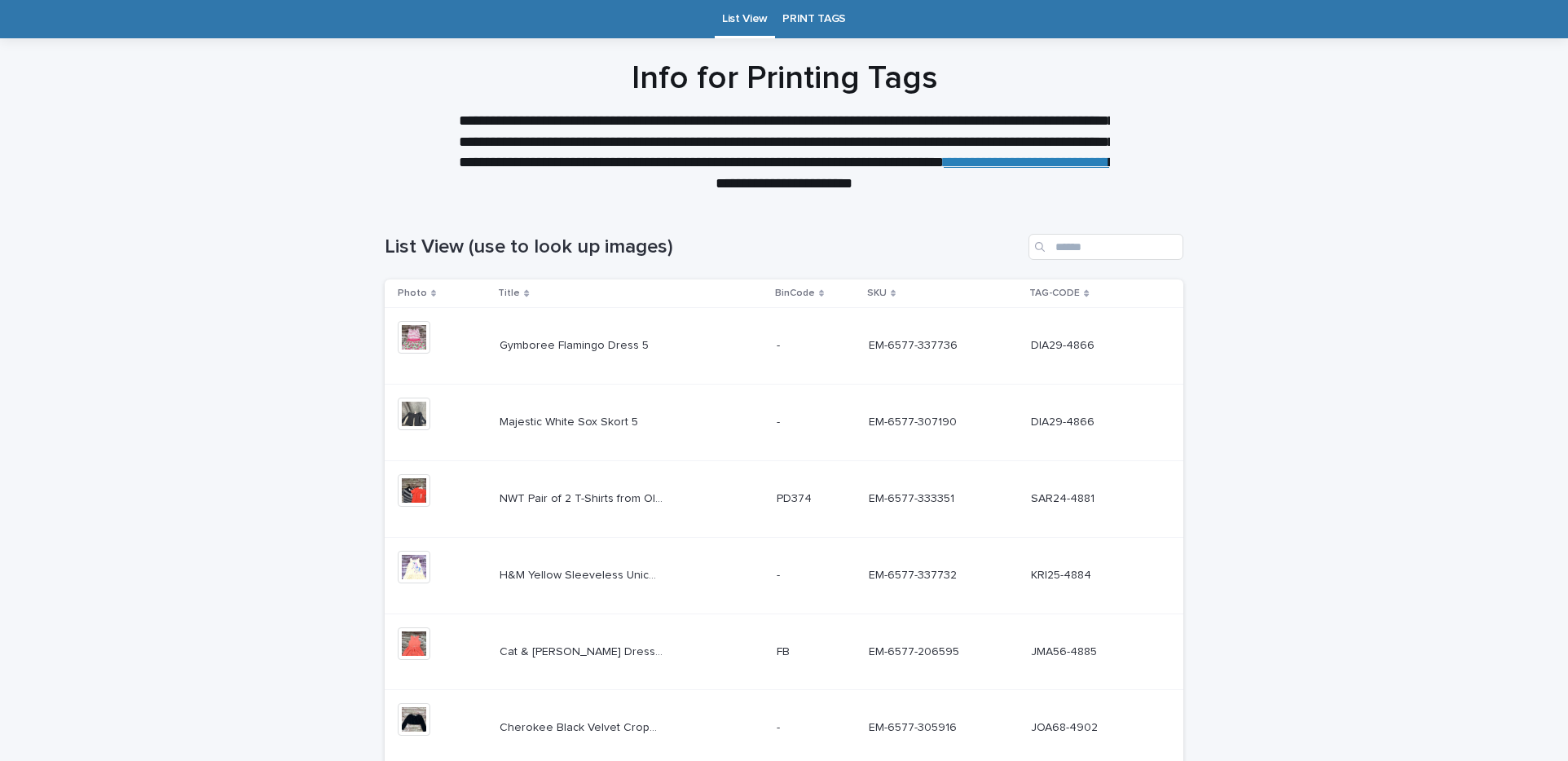
scroll to position [502, 0]
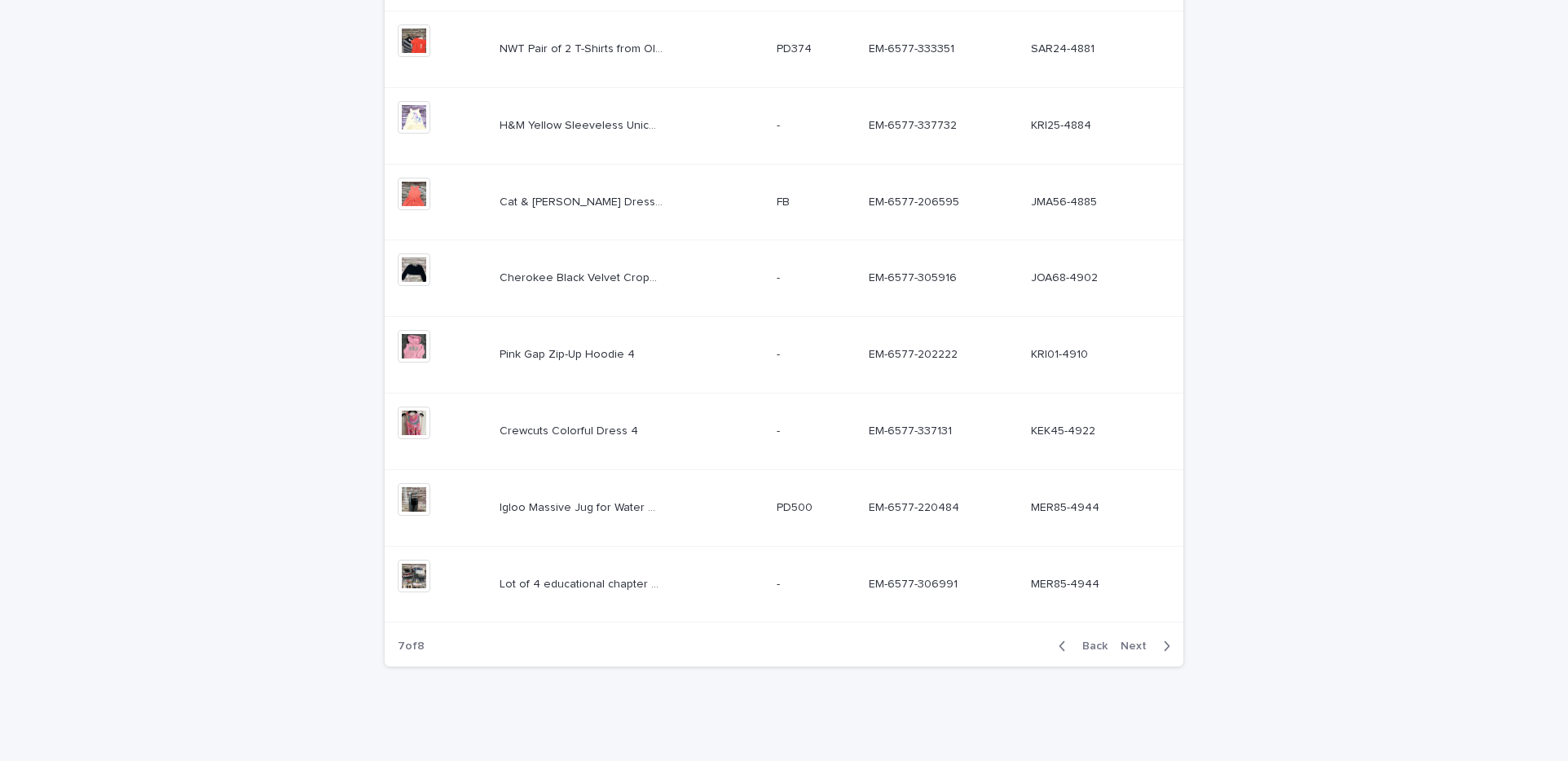
click at [635, 513] on p "Igloo Massive Jug for Water One Size" at bounding box center [582, 506] width 166 height 17
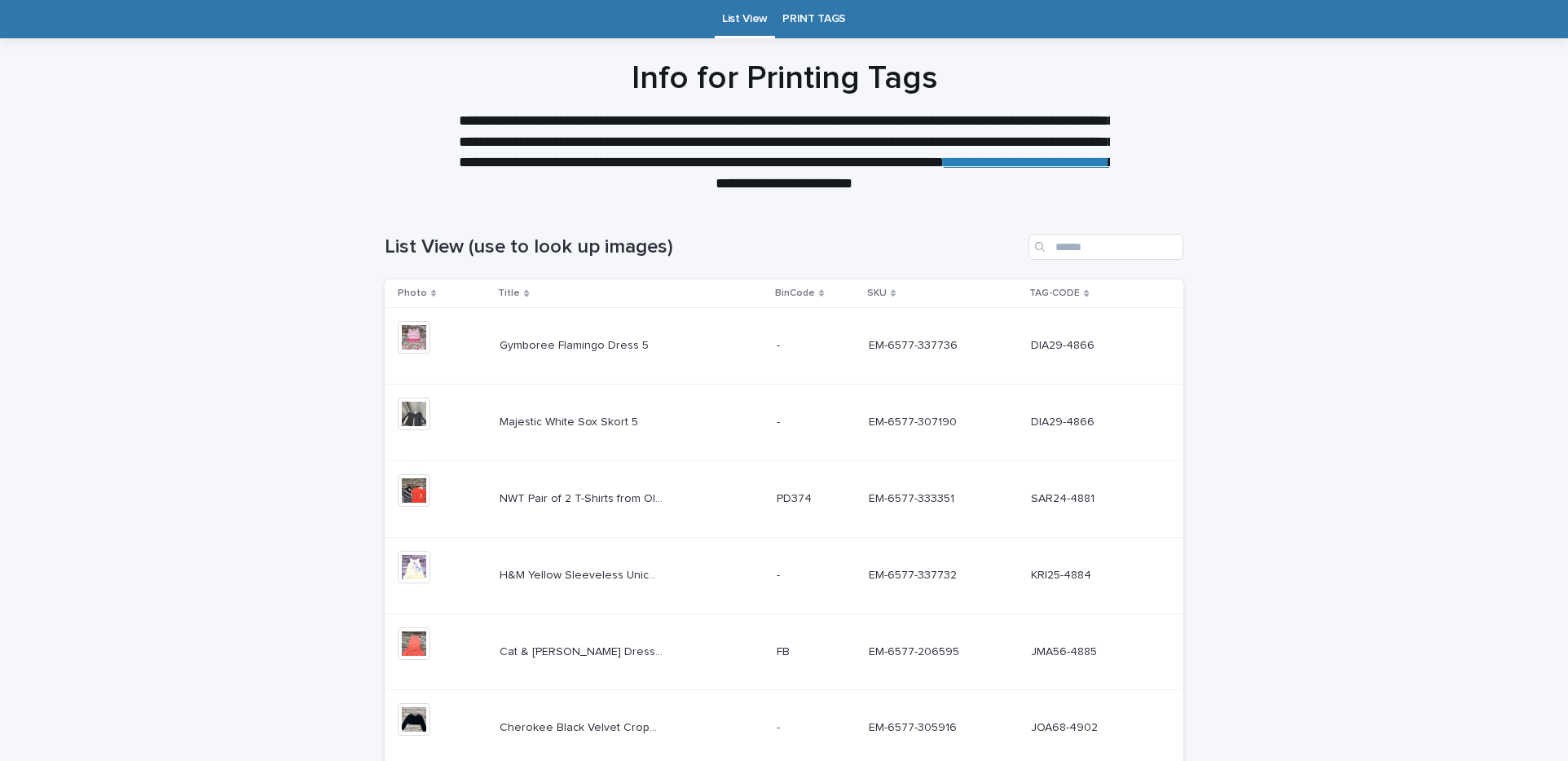
scroll to position [502, 0]
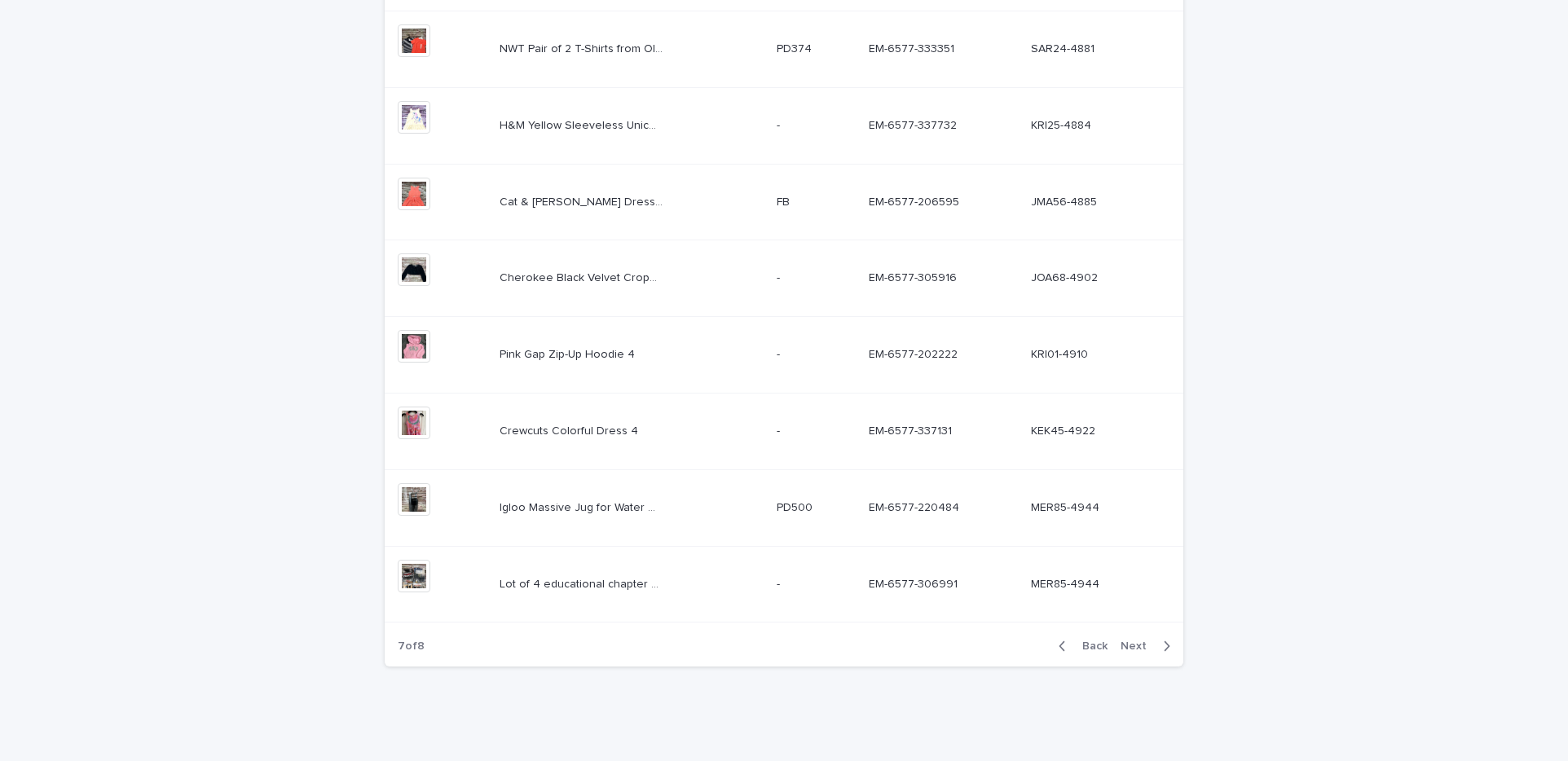
click at [1126, 648] on span "Next" at bounding box center [1138, 647] width 36 height 12
